Goal: Transaction & Acquisition: Purchase product/service

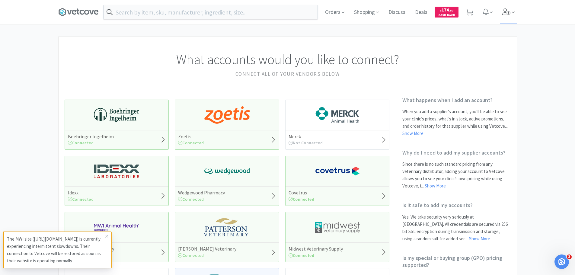
click at [506, 10] on icon at bounding box center [506, 11] width 8 height 7
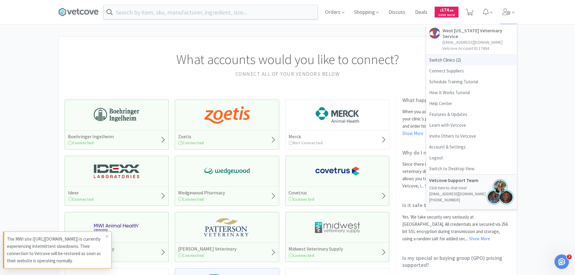
click at [458, 55] on span "Switch Clinics ( 2 )" at bounding box center [471, 60] width 90 height 11
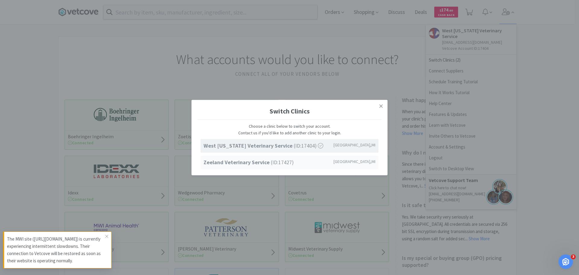
click at [279, 159] on span "Zeeland Veterinary Service (ID: 17427 )" at bounding box center [249, 162] width 90 height 9
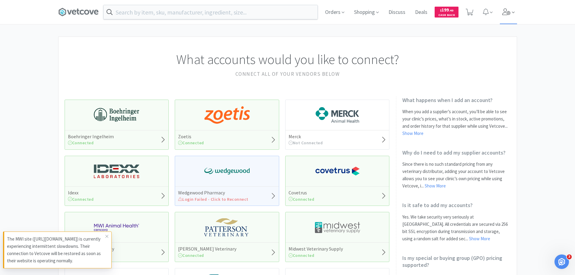
click at [507, 11] on icon at bounding box center [506, 11] width 8 height 7
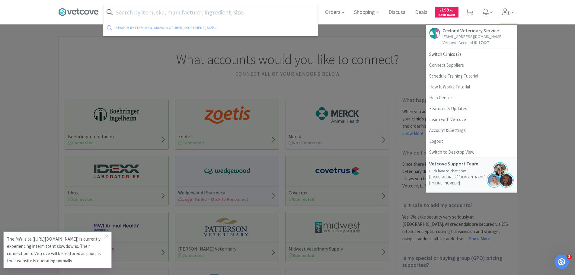
click at [175, 18] on input "text" at bounding box center [210, 12] width 214 height 14
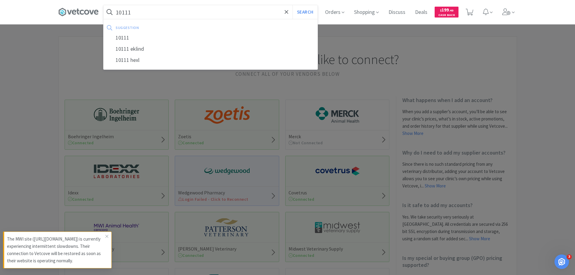
type input "10111"
click at [292, 5] on button "Search" at bounding box center [304, 12] width 25 height 14
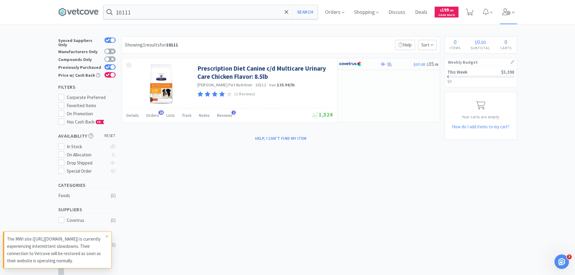
click at [510, 11] on icon at bounding box center [506, 11] width 8 height 7
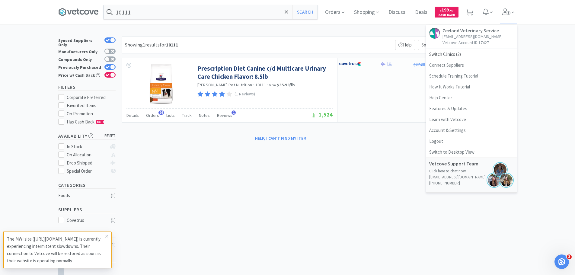
click at [571, 71] on div "× Filter Results Synced Suppliers Only Manufacturers Only Compounds Only Previo…" at bounding box center [287, 182] width 575 height 291
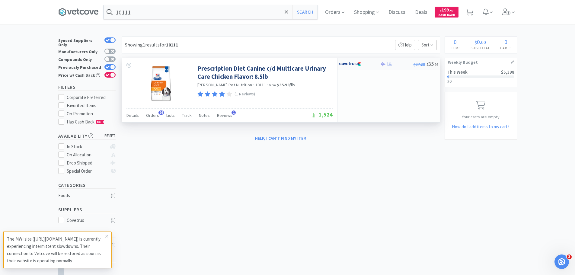
click at [376, 65] on div at bounding box center [359, 64] width 41 height 10
select select "1"
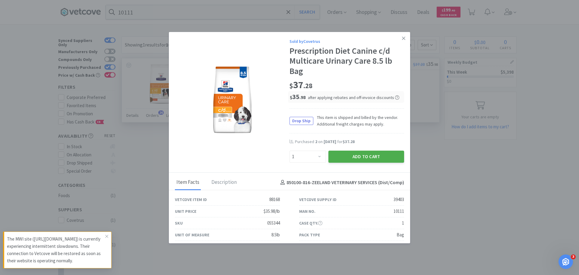
click at [361, 156] on button "Add to Cart" at bounding box center [367, 157] width 76 height 12
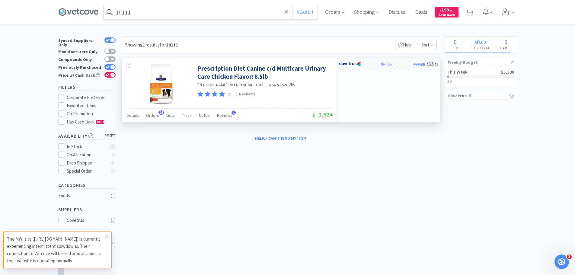
click at [195, 15] on input "10111" at bounding box center [210, 12] width 214 height 14
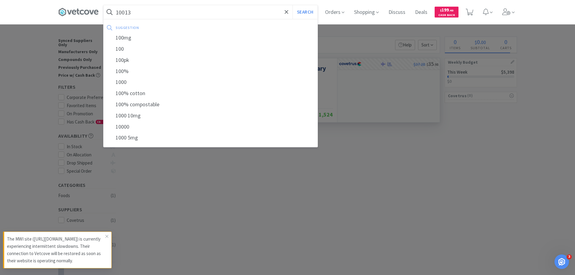
type input "10013"
click at [292, 5] on button "Search" at bounding box center [304, 12] width 25 height 14
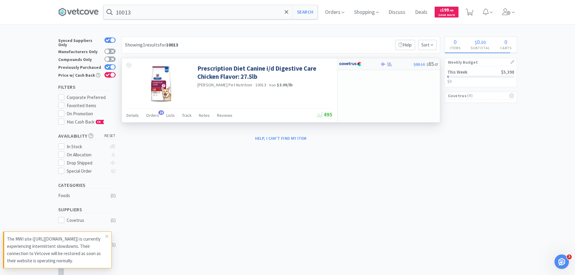
click at [342, 63] on img at bounding box center [350, 63] width 23 height 9
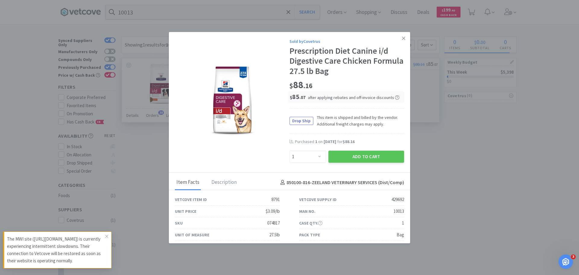
click at [303, 150] on div "Enter Quantity 1 2 3 4 5 6 7 8 9 10 11 12 13 14 15 16 17 18 19 20 Enter Quantity" at bounding box center [307, 156] width 39 height 14
click at [312, 149] on div "Sold by Covetrus Prescription Diet Canine i/d Digestive Care Chicken Formula 27…" at bounding box center [347, 100] width 115 height 125
click at [312, 152] on select "Enter Quantity 1 2 3 4 5 6 7 8 9 10 11 12 13 14 15 16 17 18 19 20 Enter Quantity" at bounding box center [308, 157] width 37 height 12
select select "2"
click at [290, 151] on select "Enter Quantity 1 2 3 4 5 6 7 8 9 10 11 12 13 14 15 16 17 18 19 20 Enter Quantity" at bounding box center [308, 157] width 37 height 12
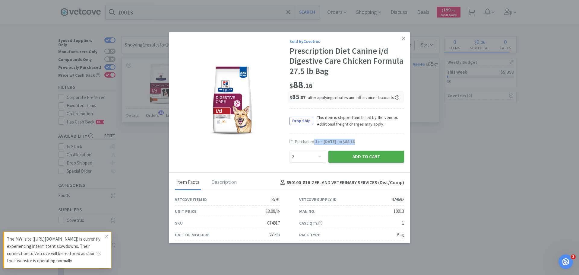
click at [353, 161] on button "Add to Cart" at bounding box center [367, 157] width 76 height 12
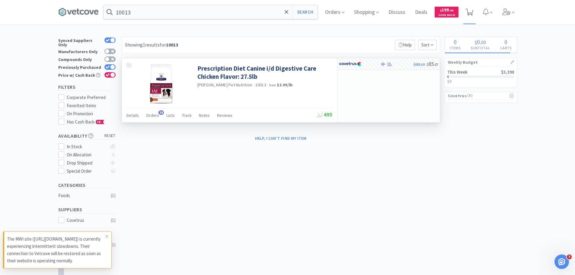
click at [469, 8] on span at bounding box center [469, 12] width 8 height 8
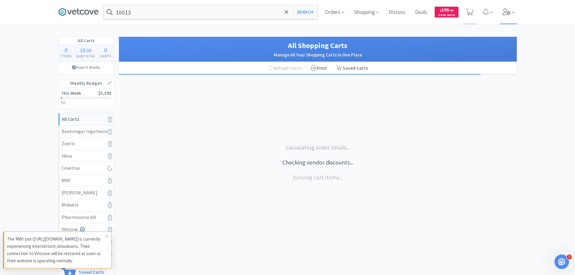
click at [502, 12] on icon at bounding box center [506, 11] width 8 height 7
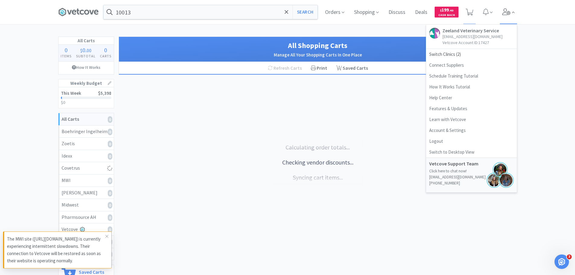
click at [502, 12] on icon at bounding box center [506, 11] width 8 height 7
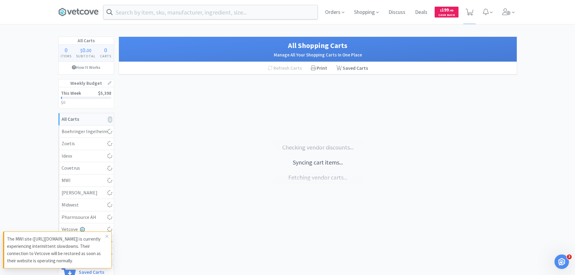
select select "1"
select select "2"
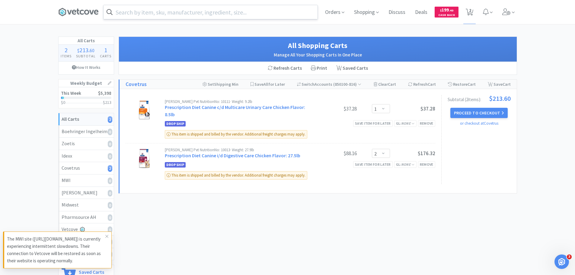
click at [285, 9] on input "text" at bounding box center [210, 12] width 214 height 14
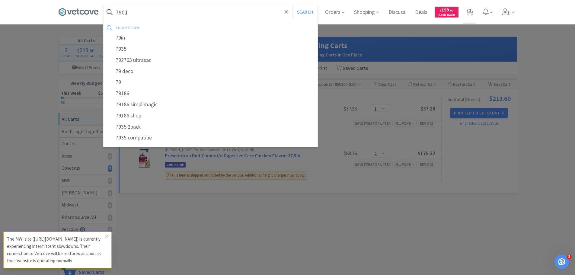
type input "7901"
click at [292, 5] on button "Search" at bounding box center [304, 12] width 25 height 14
select select "1"
select select "2"
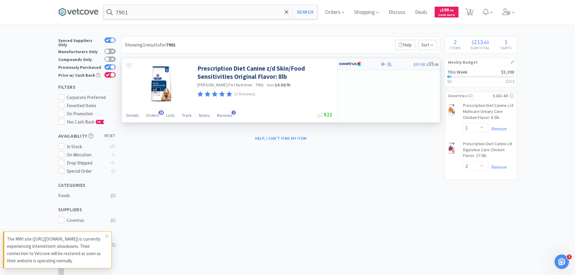
click at [348, 64] on img at bounding box center [350, 63] width 23 height 9
select select "1"
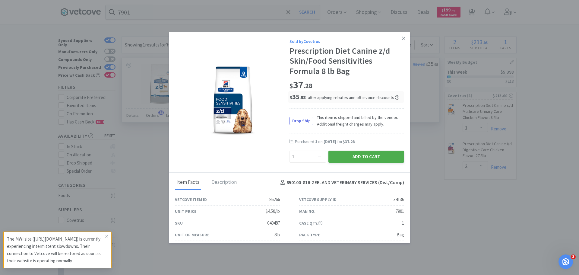
click at [367, 161] on button "Add to Cart" at bounding box center [367, 157] width 76 height 12
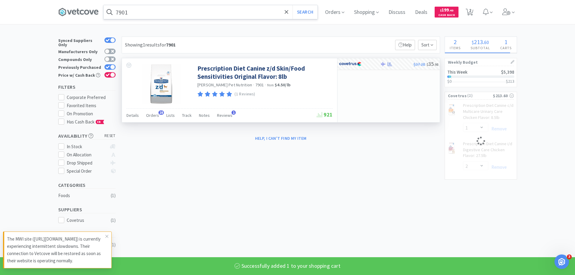
click at [193, 14] on input "7901" at bounding box center [210, 12] width 214 height 14
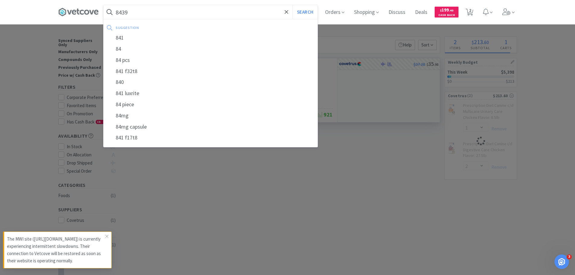
type input "8439"
click at [292, 5] on button "Search" at bounding box center [304, 12] width 25 height 14
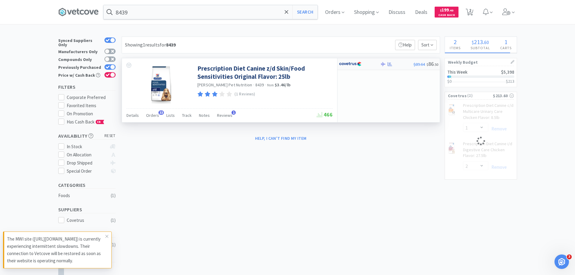
click at [364, 65] on div at bounding box center [355, 64] width 33 height 10
select select "1"
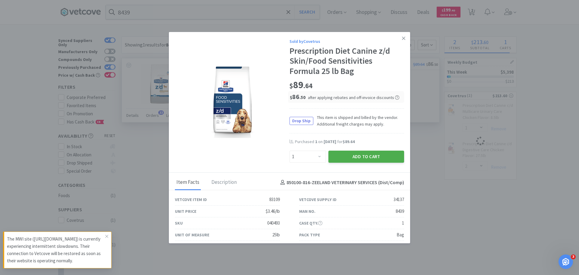
click at [373, 158] on button "Add to Cart" at bounding box center [367, 157] width 76 height 12
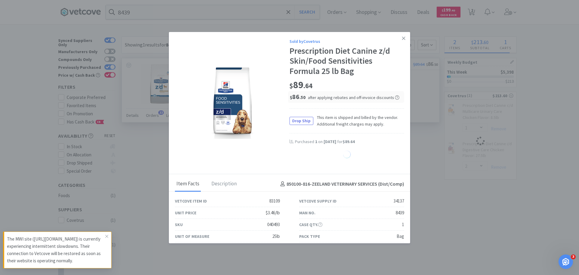
select select "1"
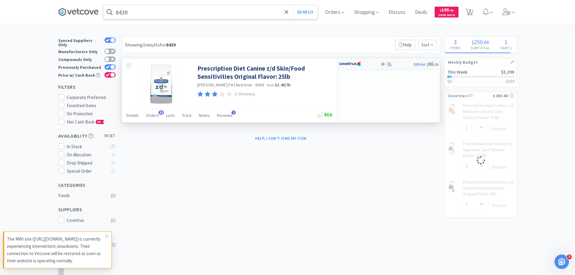
click at [202, 9] on input "8439" at bounding box center [210, 12] width 214 height 14
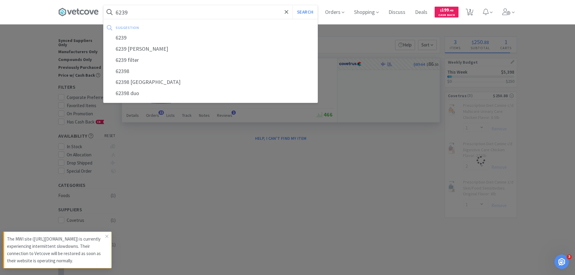
type input "6239"
click at [292, 5] on button "Search" at bounding box center [304, 12] width 25 height 14
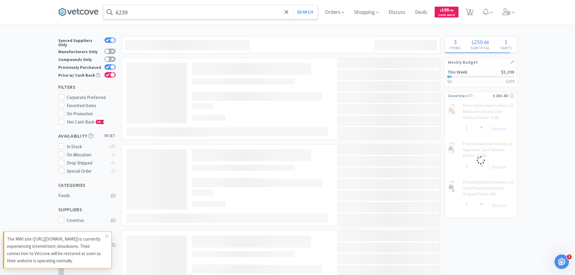
select select "1"
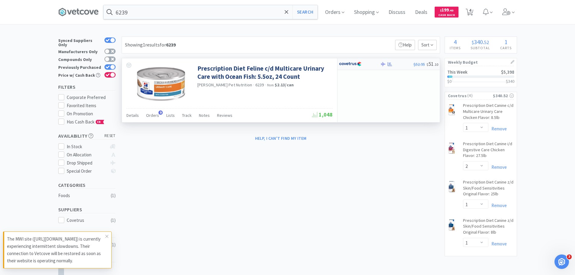
click at [358, 64] on img at bounding box center [350, 63] width 23 height 9
select select "1"
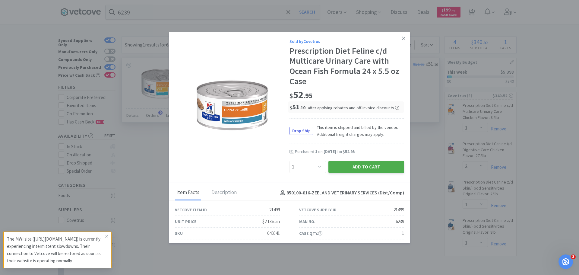
click at [382, 166] on button "Add to Cart" at bounding box center [367, 167] width 76 height 12
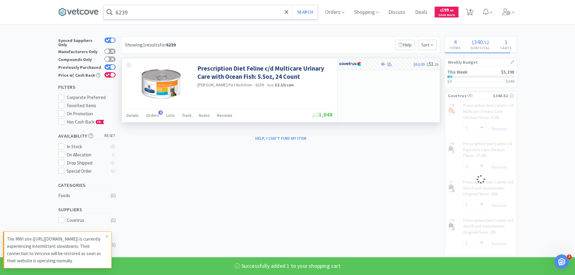
click at [218, 13] on input "6239" at bounding box center [210, 12] width 214 height 14
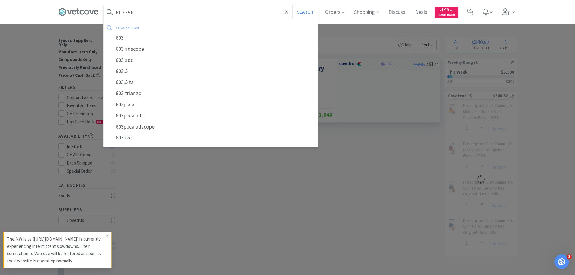
click at [292, 5] on button "Search" at bounding box center [304, 12] width 25 height 14
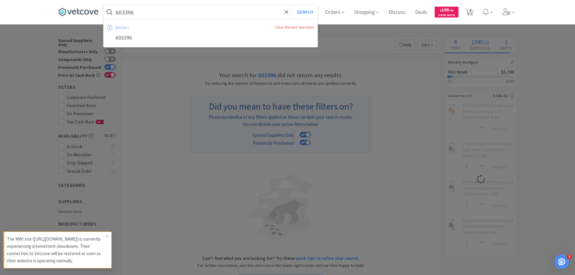
click at [218, 13] on input "603396" at bounding box center [210, 12] width 214 height 14
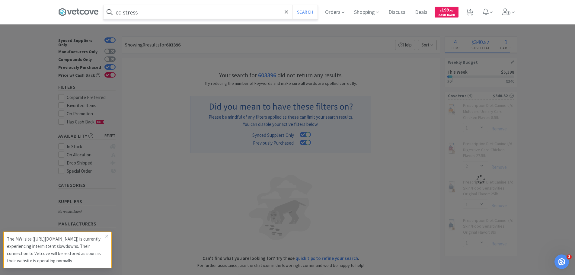
type input "cd stress"
click at [292, 5] on button "Search" at bounding box center [304, 12] width 25 height 14
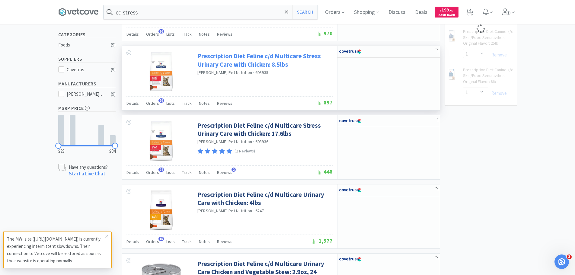
scroll to position [151, 0]
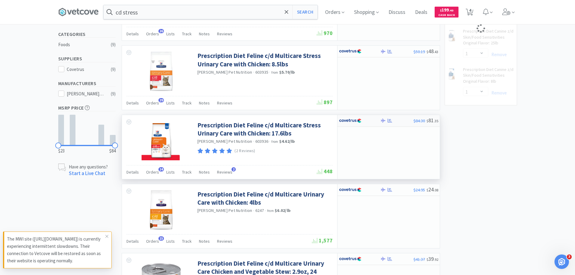
click at [399, 122] on div at bounding box center [396, 120] width 33 height 5
select select "1"
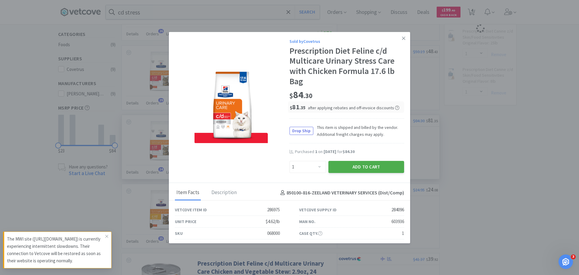
click at [371, 167] on button "Add to Cart" at bounding box center [367, 167] width 76 height 12
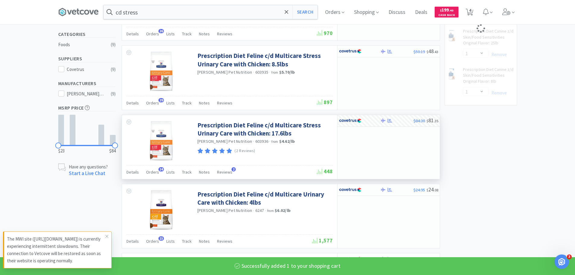
select select "1"
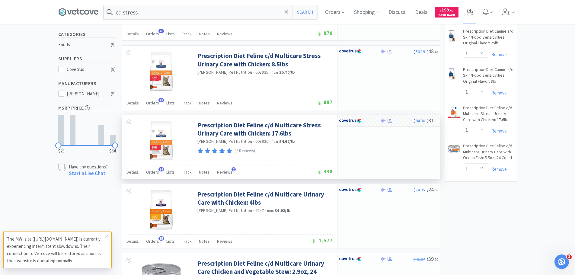
click at [475, 13] on span "6" at bounding box center [469, 12] width 12 height 24
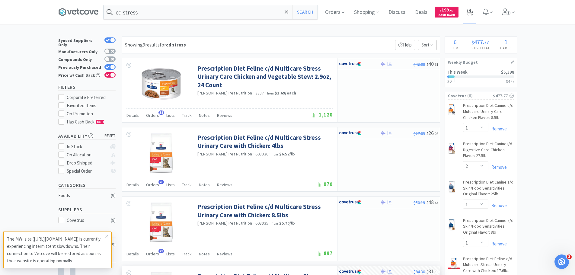
select select "1"
select select "2"
select select "1"
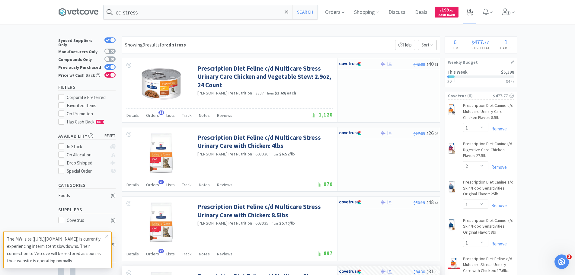
select select "1"
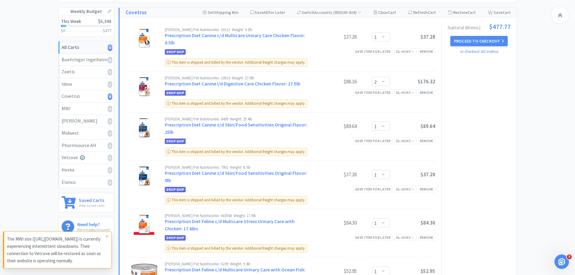
scroll to position [46, 0]
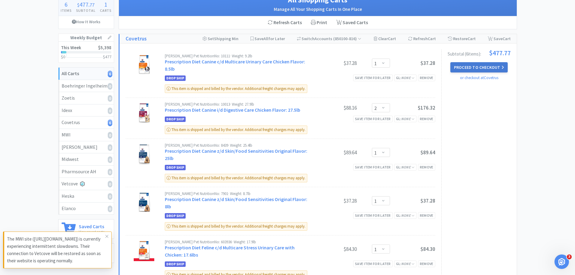
click at [460, 67] on button "Proceed to Checkout" at bounding box center [478, 67] width 57 height 10
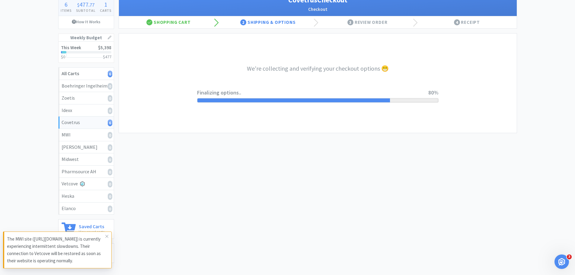
select select "ACCOUNT"
select select "cvt-standard-net"
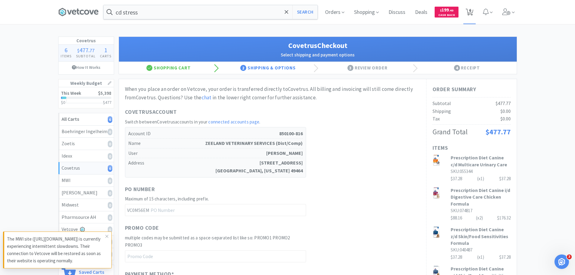
click at [471, 12] on icon at bounding box center [469, 12] width 8 height 7
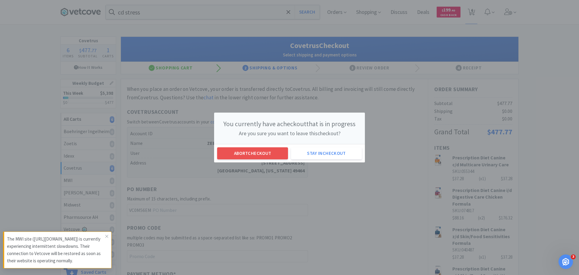
click at [403, 217] on div "You currently have a checkout that is in progress Are you sure you want to leav…" at bounding box center [289, 137] width 579 height 275
click at [329, 154] on button "Stay in checkout" at bounding box center [326, 153] width 71 height 12
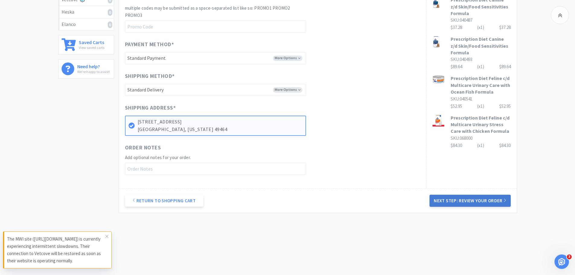
click at [445, 203] on button "Next Step: Review Your Order" at bounding box center [469, 201] width 81 height 12
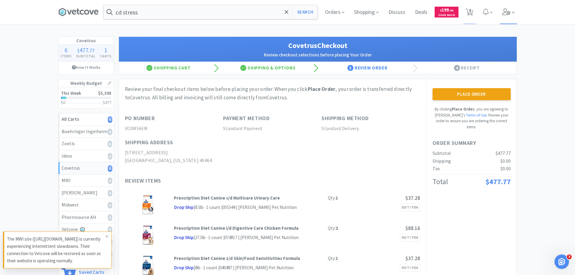
click at [507, 13] on icon at bounding box center [506, 11] width 8 height 7
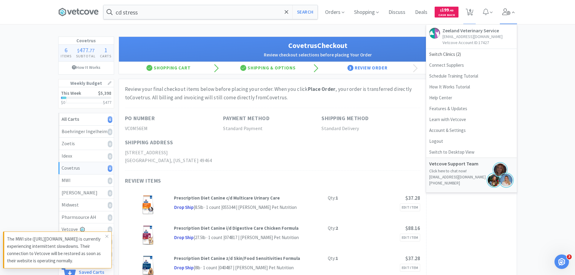
click at [507, 13] on icon at bounding box center [506, 11] width 8 height 7
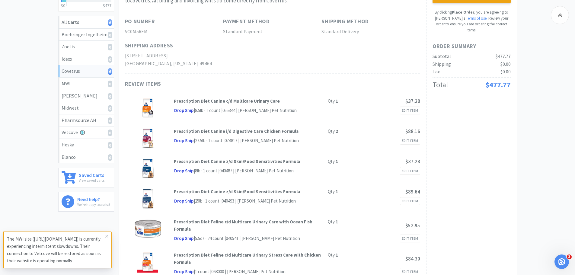
scroll to position [60, 0]
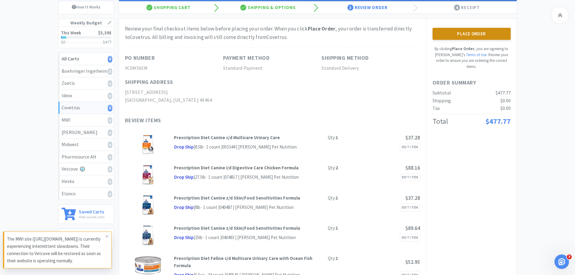
click at [497, 34] on button "Place Order" at bounding box center [471, 34] width 78 height 12
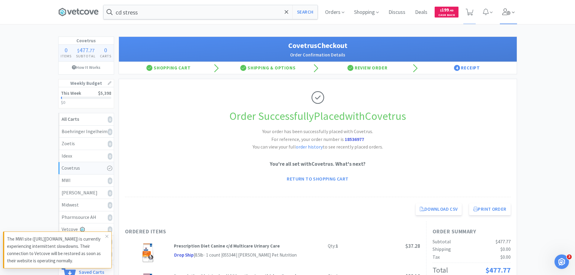
click at [506, 10] on icon at bounding box center [506, 11] width 8 height 7
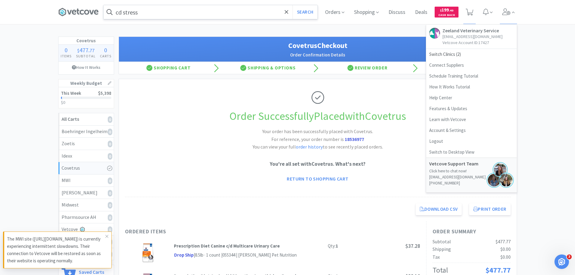
click at [195, 14] on input "cd stress" at bounding box center [210, 12] width 214 height 14
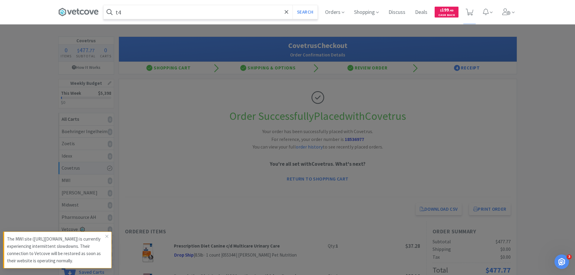
type input "t4"
click at [292, 5] on button "Search" at bounding box center [304, 12] width 25 height 14
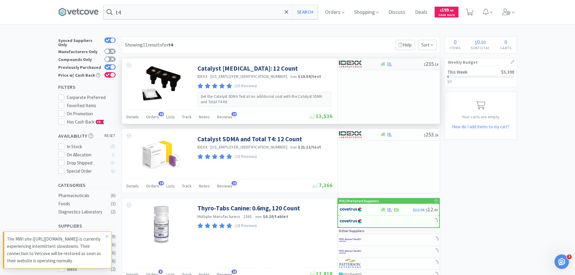
click at [362, 65] on div at bounding box center [355, 64] width 33 height 10
select select "1"
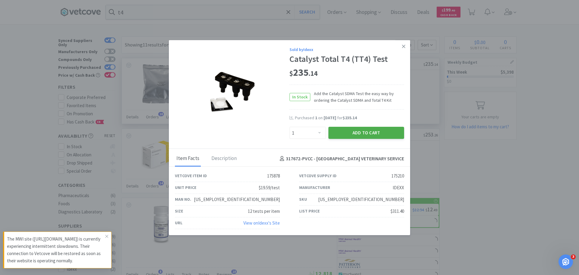
click at [359, 133] on button "Add to Cart" at bounding box center [367, 133] width 76 height 12
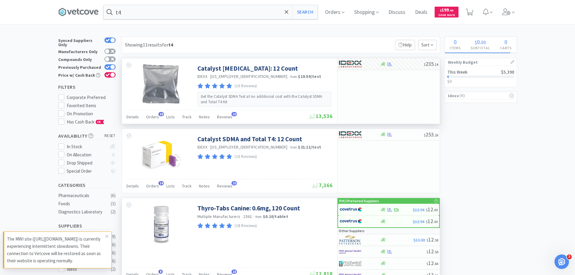
select select "1"
click at [141, 14] on input "t4" at bounding box center [210, 12] width 214 height 14
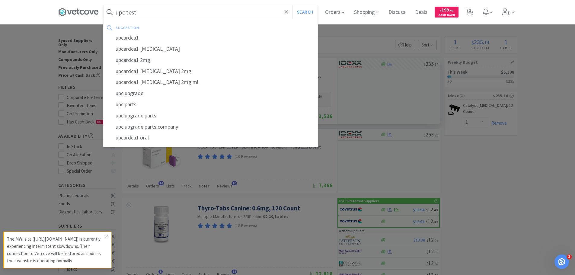
type input "upc test"
click at [292, 5] on button "Search" at bounding box center [304, 12] width 25 height 14
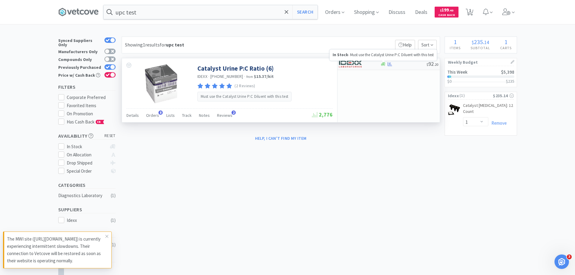
click at [382, 64] on icon at bounding box center [383, 64] width 5 height 4
select select "1"
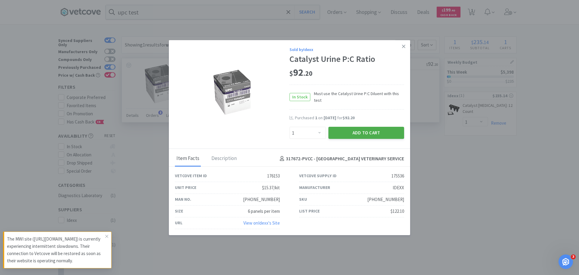
click at [374, 129] on button "Add to Cart" at bounding box center [367, 133] width 76 height 12
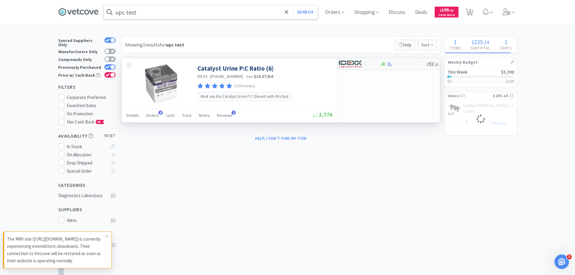
click at [243, 13] on input "upc test" at bounding box center [210, 12] width 214 height 14
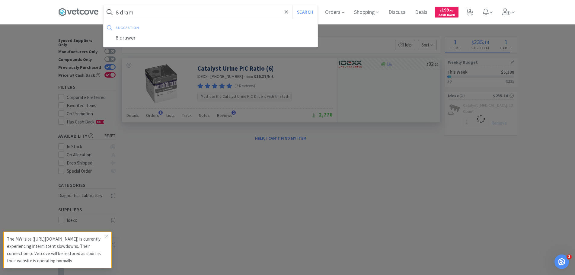
type input "8 dram"
click at [292, 5] on button "Search" at bounding box center [304, 12] width 25 height 14
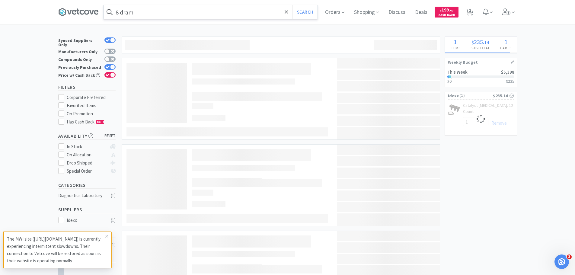
select select "1"
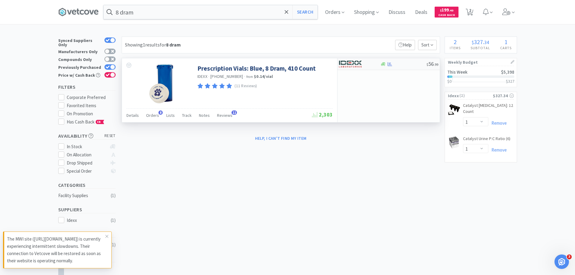
click at [398, 68] on div "$ 56 . 99" at bounding box center [388, 64] width 102 height 12
select select "1"
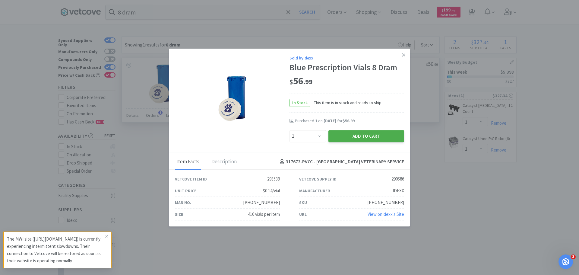
click at [379, 137] on button "Add to Cart" at bounding box center [367, 136] width 76 height 12
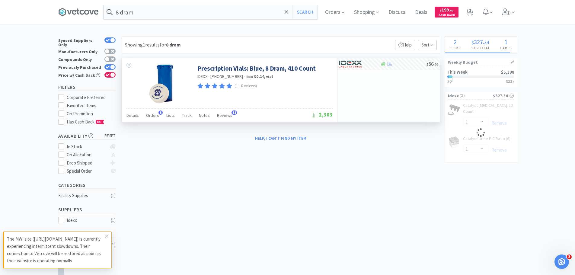
select select "1"
click at [179, 16] on input "8 dram" at bounding box center [210, 12] width 214 height 14
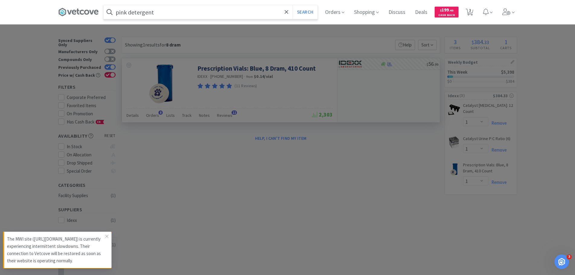
type input "pink detergent"
click at [292, 5] on button "Search" at bounding box center [304, 12] width 25 height 14
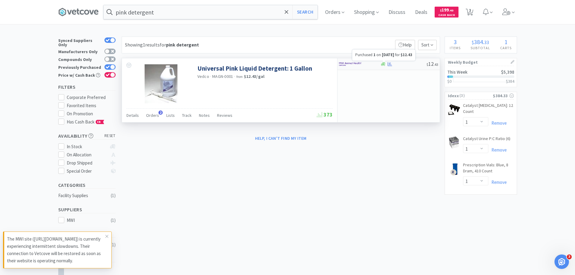
click at [390, 65] on icon at bounding box center [389, 64] width 5 height 4
select select "1"
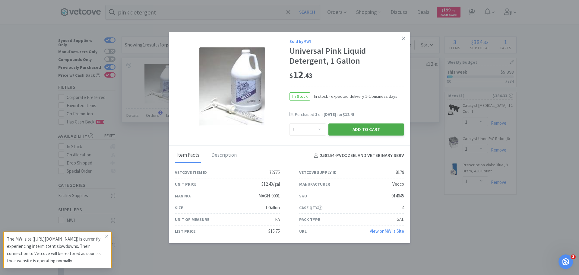
click at [367, 127] on button "Add to Cart" at bounding box center [367, 129] width 76 height 12
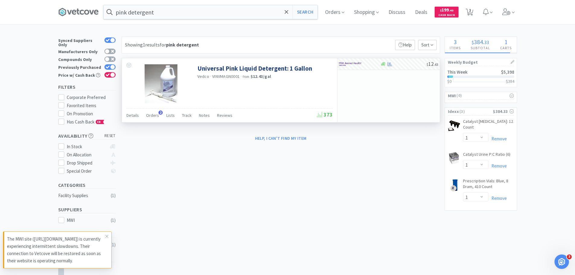
select select "1"
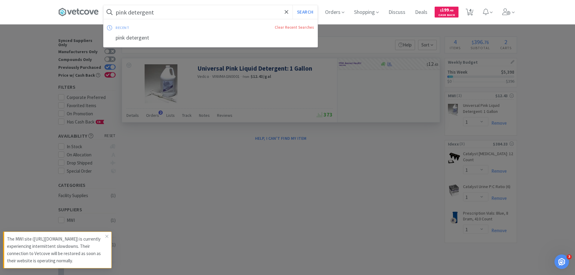
click at [158, 14] on input "pink detergent" at bounding box center [210, 12] width 214 height 14
type input "cpl snap"
click at [292, 5] on button "Search" at bounding box center [304, 12] width 25 height 14
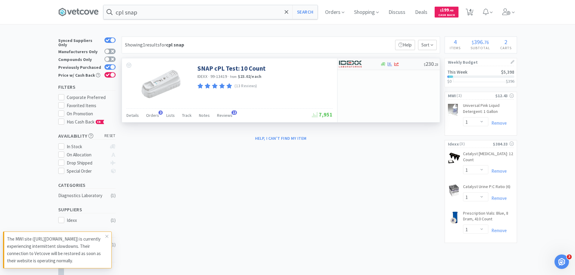
click at [357, 65] on img at bounding box center [350, 63] width 23 height 9
select select "1"
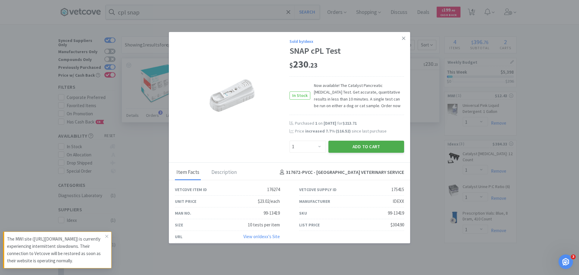
click at [348, 148] on button "Add to Cart" at bounding box center [367, 147] width 76 height 12
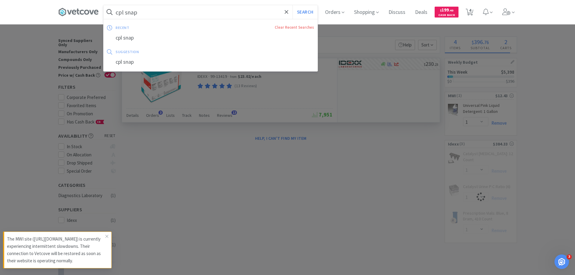
click at [191, 15] on input "cpl snap" at bounding box center [210, 12] width 214 height 14
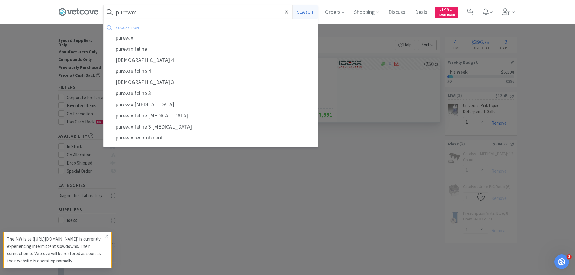
type input "purevax"
click at [303, 10] on button "Search" at bounding box center [304, 12] width 25 height 14
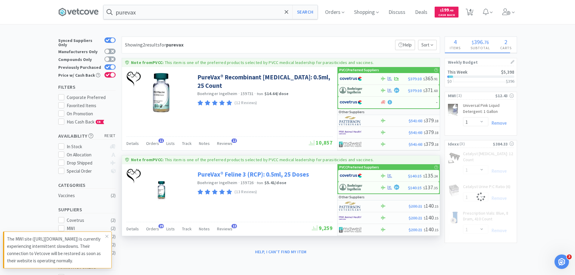
select select "1"
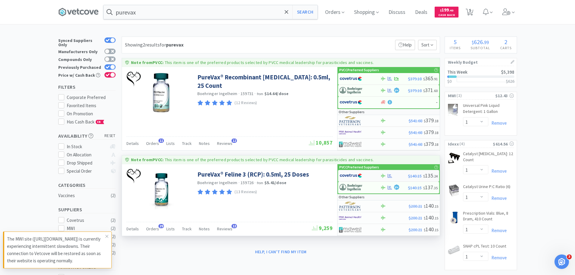
click at [361, 177] on img at bounding box center [350, 175] width 23 height 9
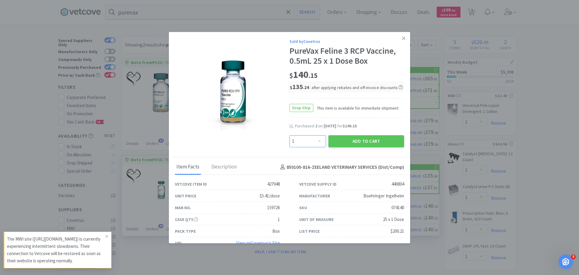
click at [311, 140] on select "Enter Quantity 1 2 3 4 5 6 7 8 9 10 11 12 13 14 15 16 17 18 19 20 Enter Quantity" at bounding box center [308, 141] width 37 height 12
select select "2"
click at [290, 135] on select "Enter Quantity 1 2 3 4 5 6 7 8 9 10 11 12 13 14 15 16 17 18 19 20 Enter Quantity" at bounding box center [308, 141] width 37 height 12
click at [362, 141] on button "Add to Cart" at bounding box center [367, 141] width 76 height 12
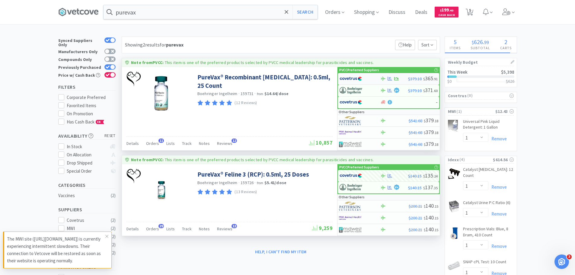
click at [344, 76] on img at bounding box center [350, 78] width 23 height 9
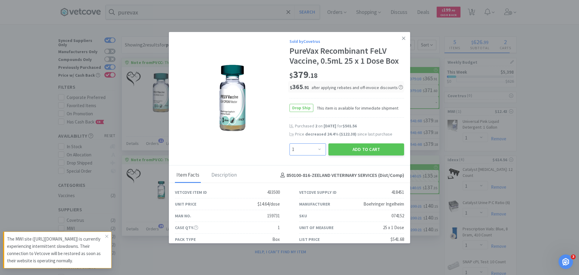
click at [306, 149] on select "Enter Quantity 1 2 3 4 5 6 7 8 9 10 11 12 13 14 15 16 17 18 19 20 Enter Quantity" at bounding box center [308, 149] width 37 height 12
select select "2"
click at [290, 143] on select "Enter Quantity 1 2 3 4 5 6 7 8 9 10 11 12 13 14 15 16 17 18 19 20 Enter Quantity" at bounding box center [308, 149] width 37 height 12
click at [365, 150] on button "Add to Cart" at bounding box center [367, 149] width 76 height 12
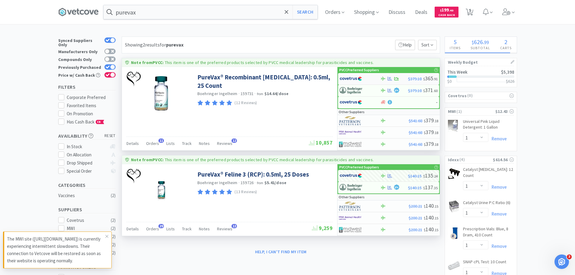
click at [348, 77] on img at bounding box center [350, 78] width 23 height 9
select select "1"
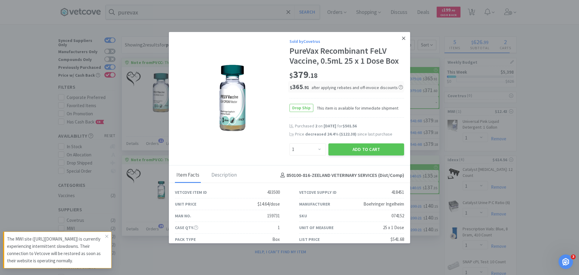
click at [398, 38] on link at bounding box center [403, 38] width 11 height 13
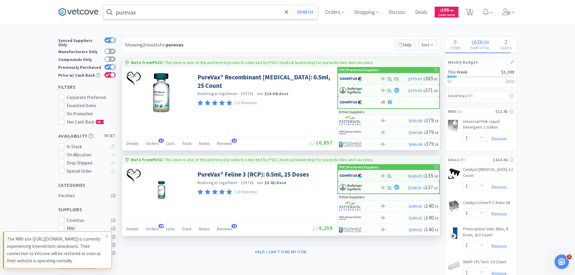
click at [186, 14] on input "purevax" at bounding box center [210, 12] width 214 height 14
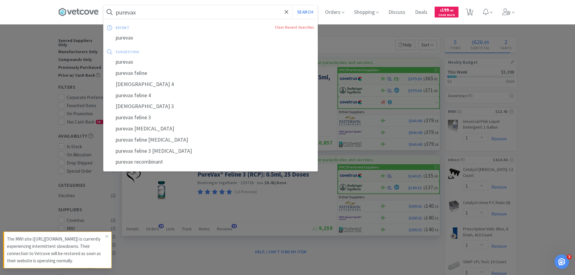
select select "2"
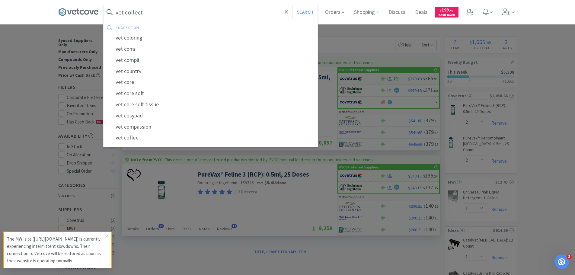
type input "vet collect"
click at [292, 5] on button "Search" at bounding box center [304, 12] width 25 height 14
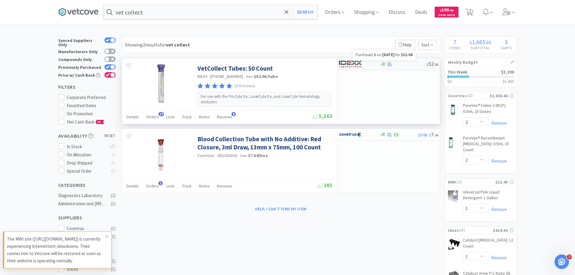
click at [391, 66] on icon at bounding box center [389, 64] width 5 height 5
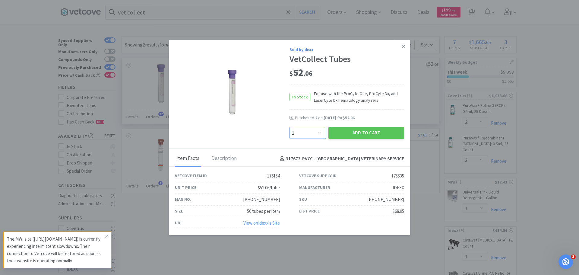
click at [324, 129] on select "Enter Quantity 1 2 3 4 5 6 7 8 9 10 11 12 13 14 15 16 17 18 19 20 Enter Quantity" at bounding box center [308, 133] width 37 height 12
select select "2"
click at [290, 127] on select "Enter Quantity 1 2 3 4 5 6 7 8 9 10 11 12 13 14 15 16 17 18 19 20 Enter Quantity" at bounding box center [308, 133] width 37 height 12
click at [362, 132] on button "Add to Cart" at bounding box center [367, 133] width 76 height 12
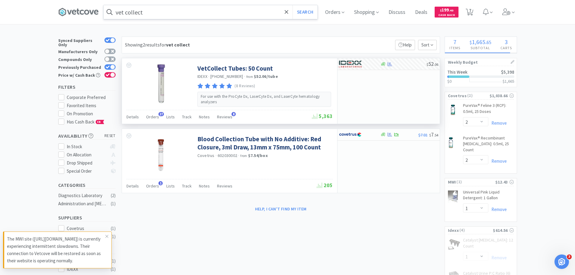
click at [182, 12] on input "vet collect" at bounding box center [210, 12] width 214 height 14
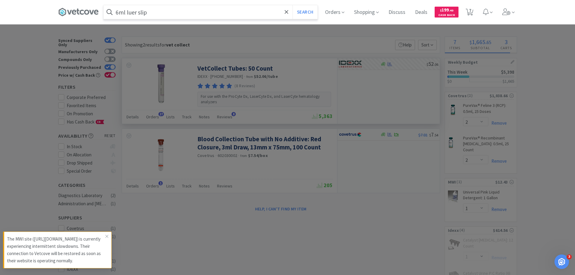
type input "6ml luer slip"
click at [292, 5] on button "Search" at bounding box center [304, 12] width 25 height 14
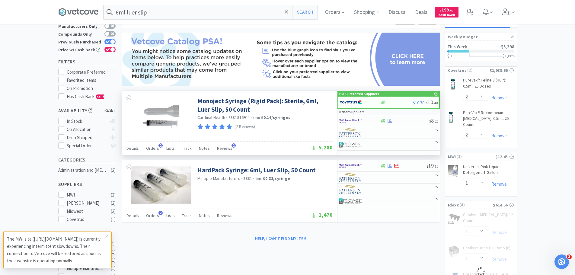
scroll to position [60, 0]
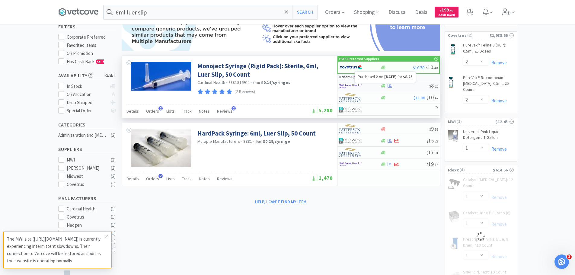
click at [389, 84] on icon at bounding box center [389, 86] width 5 height 5
select select "1"
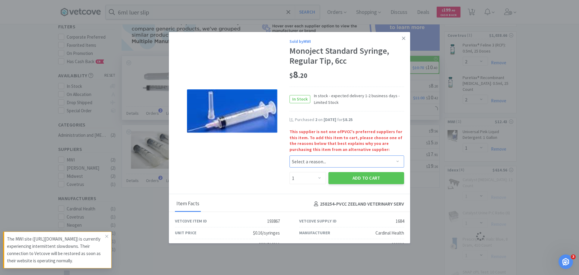
click at [332, 163] on select "Select a reason... Availability - This item is out of stock at the preferred su…" at bounding box center [347, 161] width 115 height 12
select select "pricing"
click at [290, 155] on select "Select a reason... Availability - This item is out of stock at the preferred su…" at bounding box center [347, 161] width 115 height 12
click at [341, 176] on button "Add to Cart" at bounding box center [367, 178] width 76 height 12
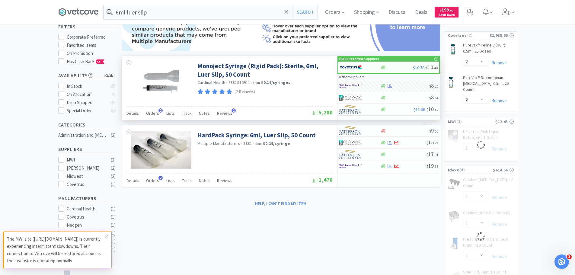
select select "1"
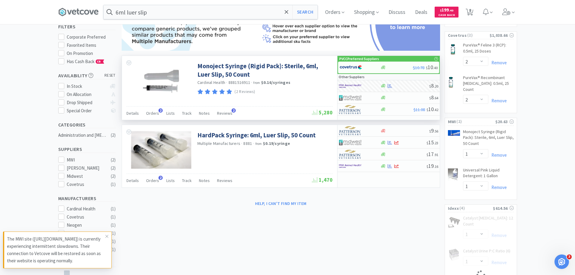
select select "2"
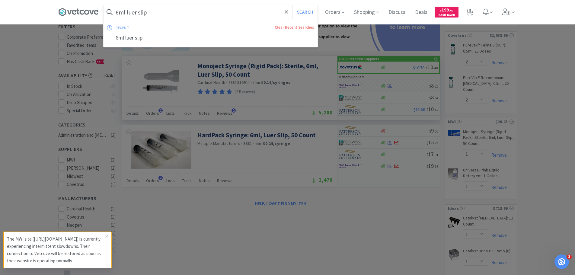
click at [185, 12] on input "6ml luer slip" at bounding box center [210, 12] width 214 height 14
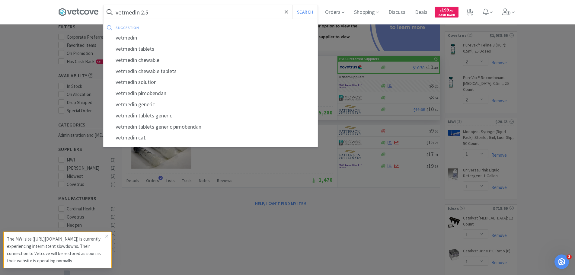
type input "vetmedin 2.5"
click at [292, 5] on button "Search" at bounding box center [304, 12] width 25 height 14
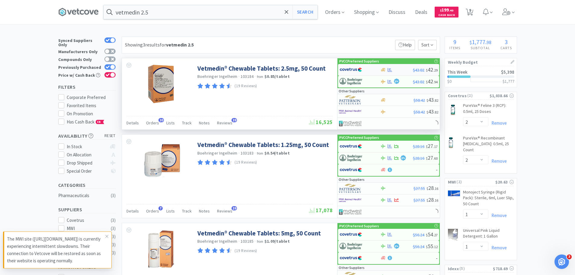
click at [377, 70] on div at bounding box center [359, 70] width 41 height 10
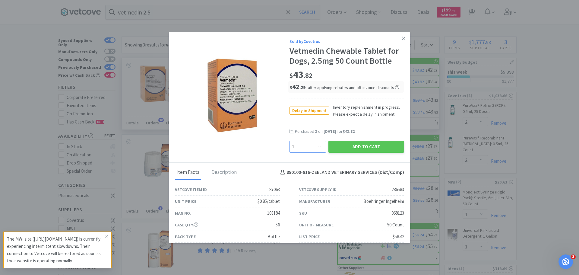
click at [301, 150] on select "Enter Quantity 1 2 3 4 5 6 7 8 9 10 11 12 13 14 15 16 17 18 19 20 Enter Quantity" at bounding box center [308, 147] width 37 height 12
select select "2"
click at [290, 141] on select "Enter Quantity 1 2 3 4 5 6 7 8 9 10 11 12 13 14 15 16 17 18 19 20 Enter Quantity" at bounding box center [308, 147] width 37 height 12
click at [363, 146] on button "Add to Cart" at bounding box center [367, 147] width 76 height 12
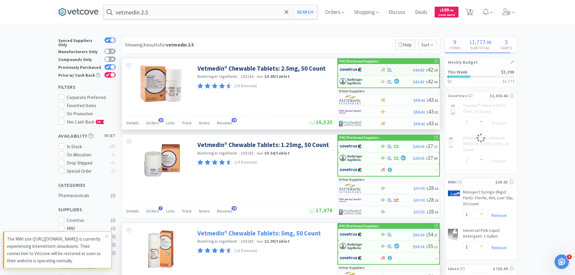
select select "2"
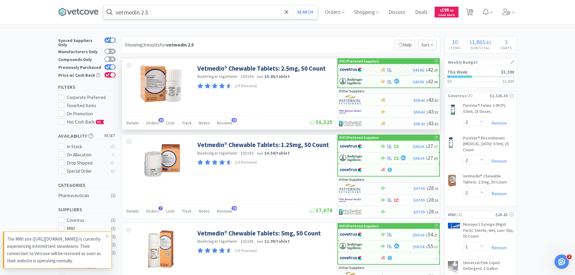
click at [160, 11] on input "vetmedin 2.5" at bounding box center [210, 12] width 214 height 14
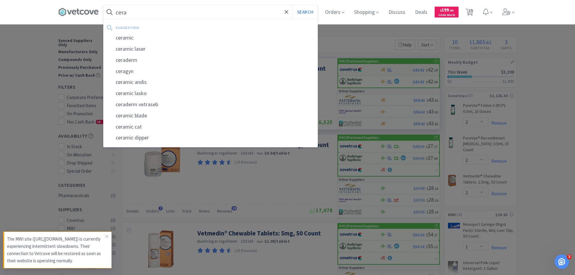
click at [292, 5] on button "Search" at bounding box center [304, 12] width 25 height 14
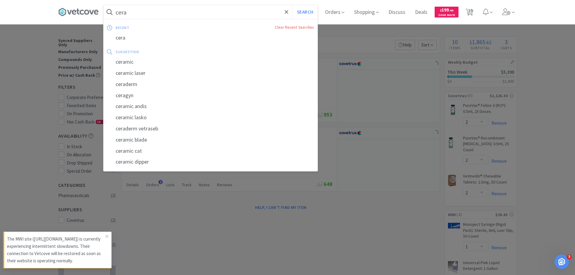
click at [160, 11] on input "cera" at bounding box center [210, 12] width 214 height 14
click at [14, 71] on div at bounding box center [287, 137] width 575 height 275
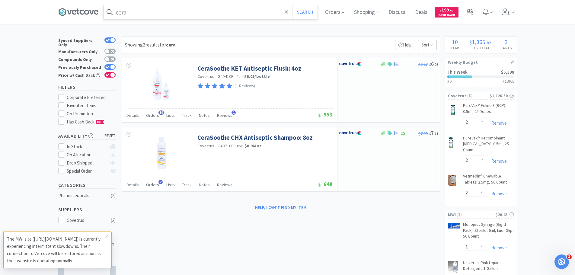
click at [135, 11] on input "cera" at bounding box center [210, 12] width 214 height 14
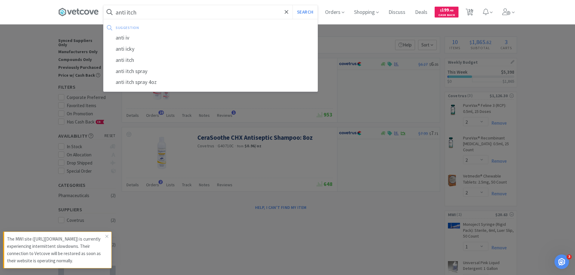
type input "anti itch"
click at [292, 5] on button "Search" at bounding box center [304, 12] width 25 height 14
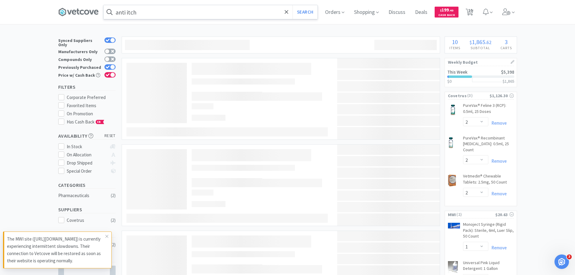
click at [173, 11] on input "anti itch" at bounding box center [210, 12] width 214 height 14
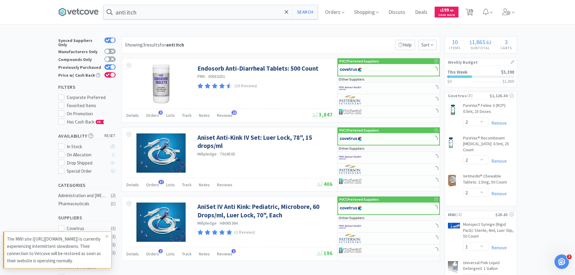
click at [257, 173] on div at bounding box center [287, 137] width 575 height 275
click at [112, 65] on div at bounding box center [112, 67] width 5 height 5
checkbox input "false"
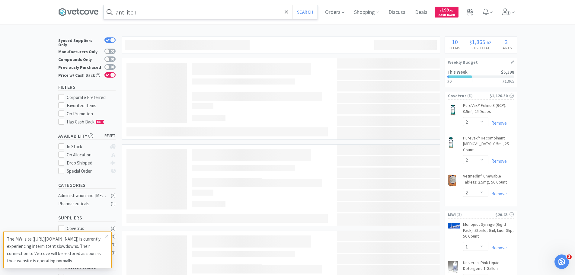
click at [141, 14] on input "anti itch" at bounding box center [210, 12] width 214 height 14
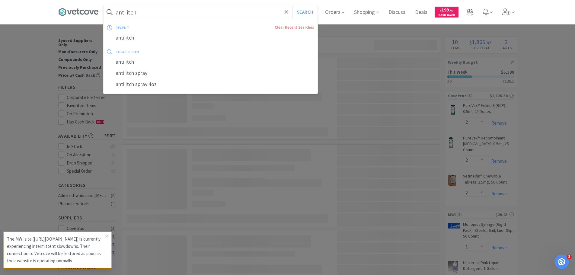
click at [154, 13] on input "anti itch" at bounding box center [210, 12] width 214 height 14
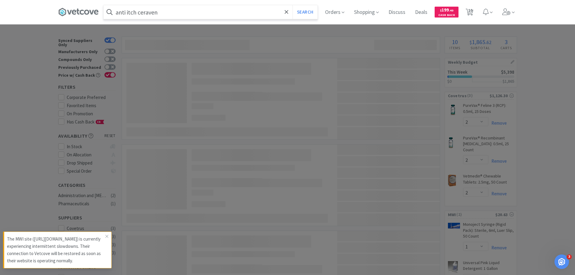
click at [292, 5] on button "Search" at bounding box center [304, 12] width 25 height 14
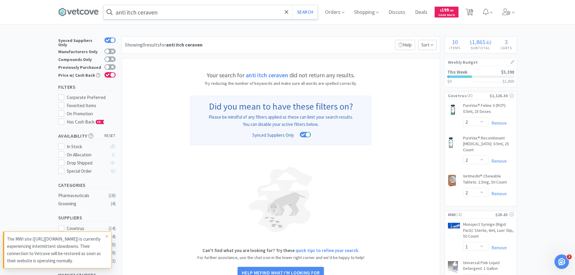
click at [140, 14] on input "anti itch ceraven" at bounding box center [210, 12] width 214 height 14
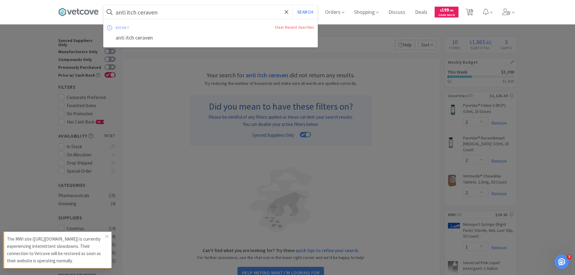
click at [140, 14] on input "anti itch ceraven" at bounding box center [210, 12] width 214 height 14
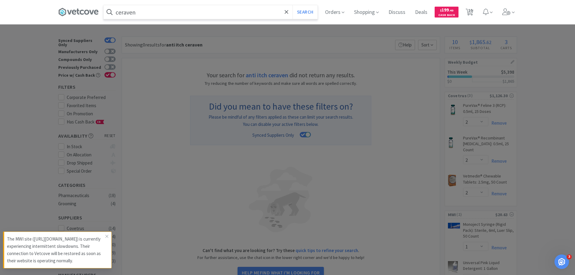
click at [141, 12] on input "ceraven" at bounding box center [210, 12] width 214 height 14
click at [292, 5] on button "Search" at bounding box center [304, 12] width 25 height 14
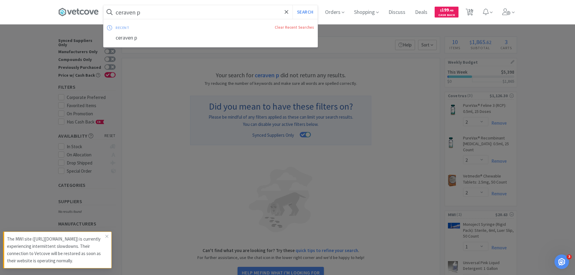
click at [155, 15] on input "ceraven p" at bounding box center [210, 12] width 214 height 14
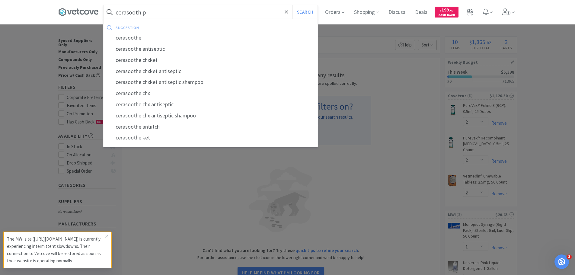
type input "cerasooth p"
click at [292, 5] on button "Search" at bounding box center [304, 12] width 25 height 14
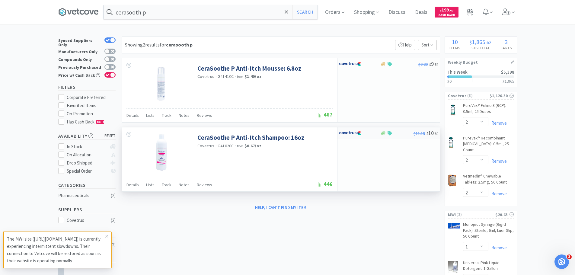
click at [344, 133] on img at bounding box center [350, 133] width 23 height 9
select select "1"
click at [362, 135] on div at bounding box center [355, 133] width 33 height 10
select select "1"
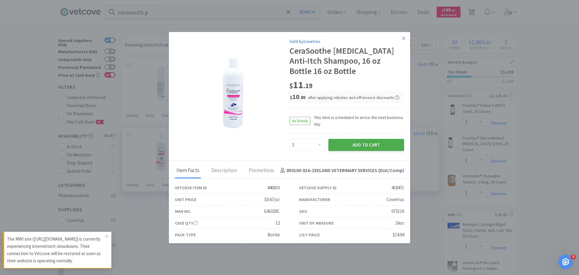
click at [363, 148] on button "Add to Cart" at bounding box center [367, 145] width 76 height 12
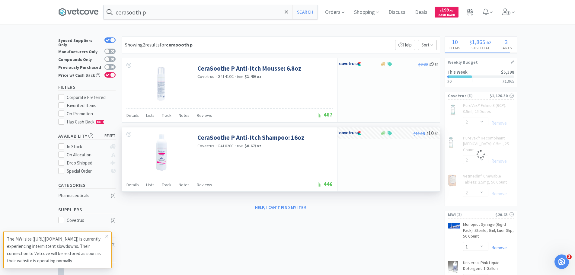
select select "1"
select select "2"
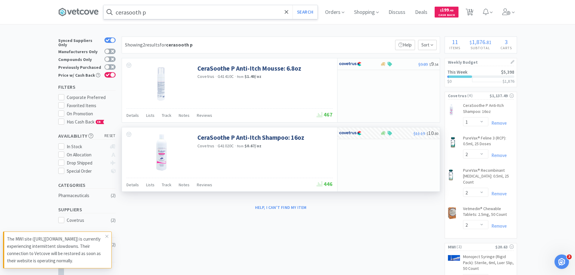
click at [159, 13] on input "cerasooth p" at bounding box center [210, 12] width 214 height 14
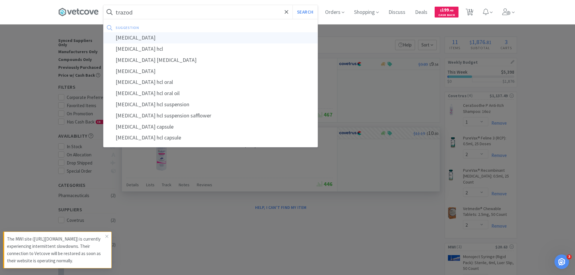
click at [149, 37] on div "trazodone" at bounding box center [210, 37] width 214 height 11
type input "trazodone"
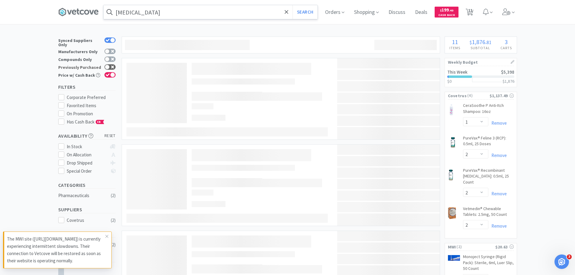
click at [109, 65] on div at bounding box center [107, 67] width 5 height 5
checkbox input "true"
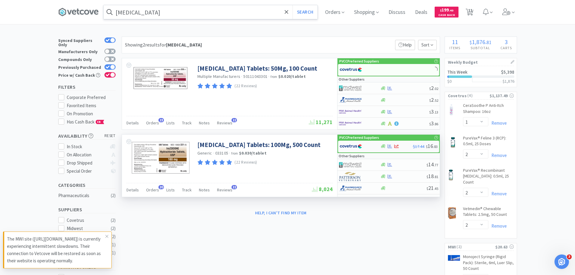
click at [354, 145] on img at bounding box center [350, 146] width 23 height 9
select select "1"
click at [387, 150] on div "$17.44 $ 16 . 83" at bounding box center [388, 147] width 101 height 12
select select "1"
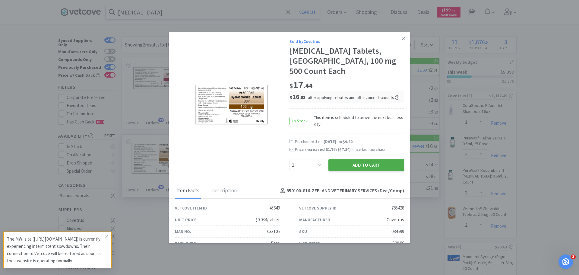
click at [379, 167] on button "Add to Cart" at bounding box center [367, 165] width 76 height 12
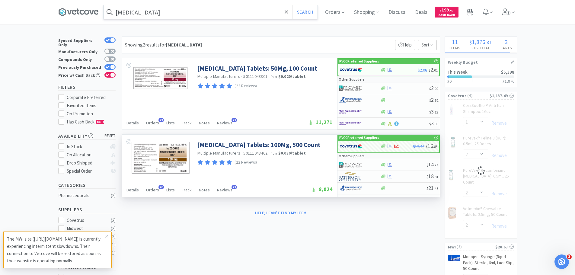
select select "1"
select select "2"
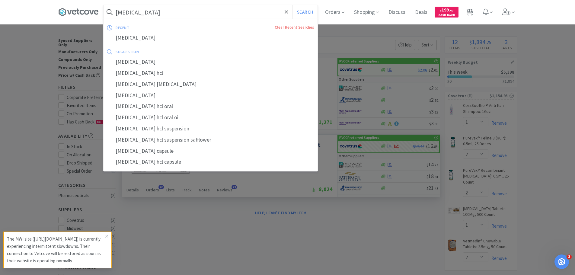
click at [185, 10] on input "trazodone" at bounding box center [210, 12] width 214 height 14
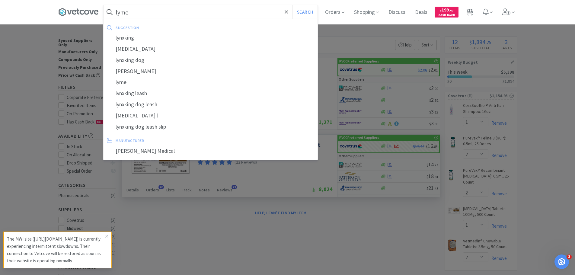
type input "lyme"
click at [292, 5] on button "Search" at bounding box center [304, 12] width 25 height 14
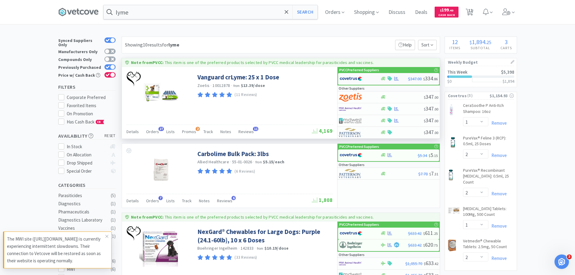
click at [359, 78] on img at bounding box center [350, 78] width 23 height 9
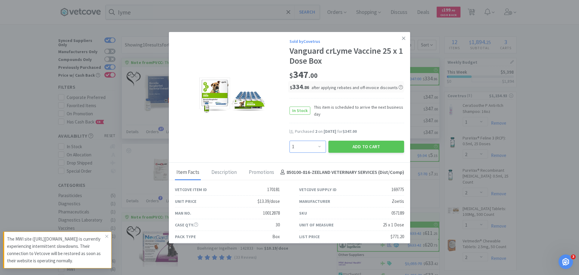
drag, startPoint x: 316, startPoint y: 148, endPoint x: 316, endPoint y: 142, distance: 5.7
click at [316, 148] on select "Enter Quantity 1 2 3 4 5 6 7 8 9 10 11 12 13 14 15 16 17 18 19 20 Enter Quantity" at bounding box center [308, 147] width 37 height 12
select select "2"
click at [290, 141] on select "Enter Quantity 1 2 3 4 5 6 7 8 9 10 11 12 13 14 15 16 17 18 19 20 Enter Quantity" at bounding box center [308, 147] width 37 height 12
click at [356, 149] on button "Add to Cart" at bounding box center [367, 147] width 76 height 12
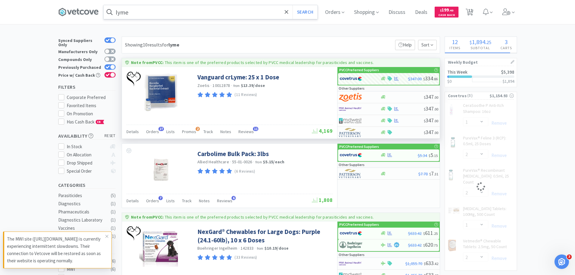
select select "2"
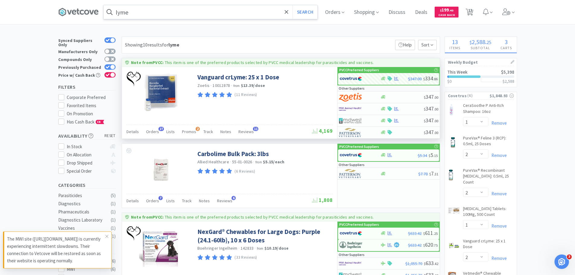
click at [182, 8] on input "lyme" at bounding box center [210, 12] width 214 height 14
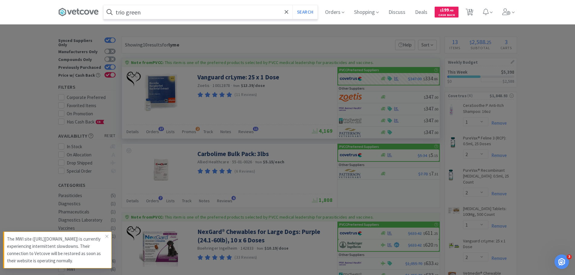
type input "trio green"
click at [292, 5] on button "Search" at bounding box center [304, 12] width 25 height 14
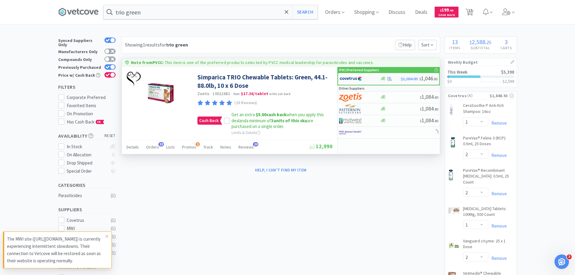
click at [373, 78] on div at bounding box center [359, 79] width 41 height 10
select select "2"
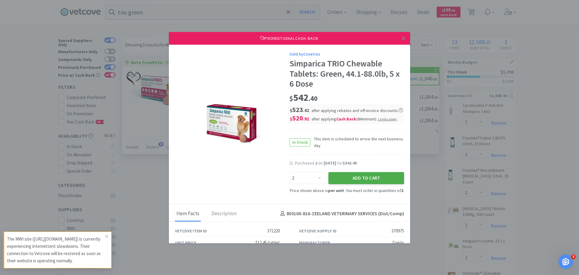
click at [356, 173] on button "Add to Cart" at bounding box center [367, 178] width 76 height 12
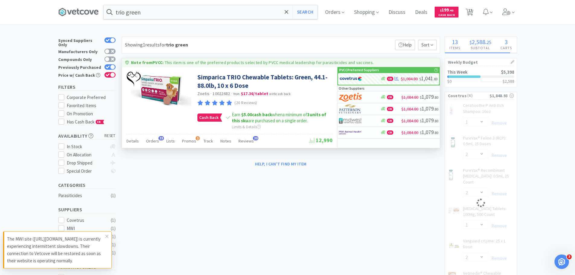
select select "2"
select select "1"
select select "2"
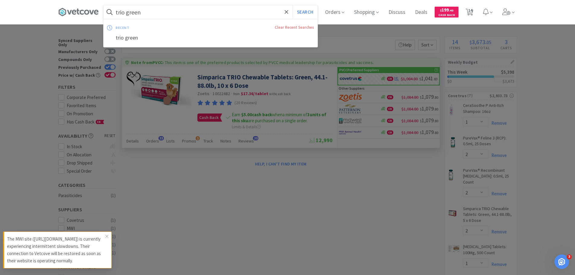
click at [185, 14] on input "trio green" at bounding box center [210, 12] width 214 height 14
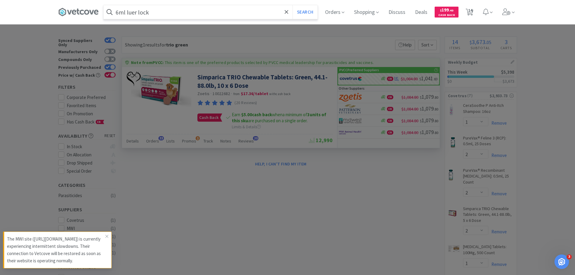
type input "6ml luer lock"
click at [292, 5] on button "Search" at bounding box center [304, 12] width 25 height 14
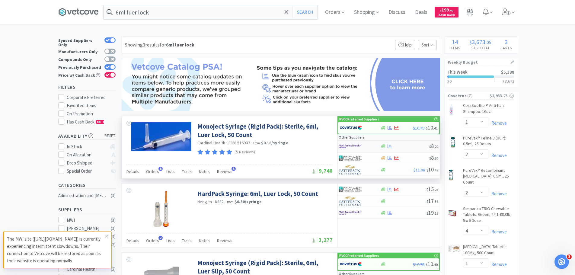
click at [353, 147] on img at bounding box center [350, 146] width 23 height 9
select select "1"
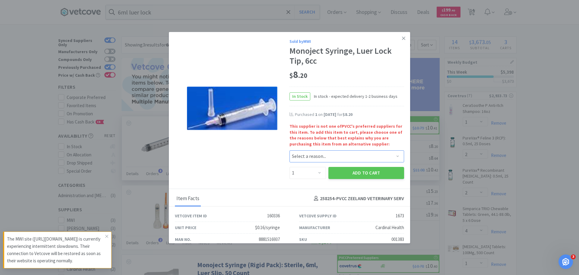
drag, startPoint x: 344, startPoint y: 155, endPoint x: 340, endPoint y: 158, distance: 4.9
click at [344, 155] on select "Select a reason... Availability - This item is out of stock at the preferred su…" at bounding box center [347, 156] width 115 height 12
select select "pricing"
click at [290, 150] on select "Select a reason... Availability - This item is out of stock at the preferred su…" at bounding box center [347, 156] width 115 height 12
click at [339, 170] on button "Add to Cart" at bounding box center [367, 173] width 76 height 12
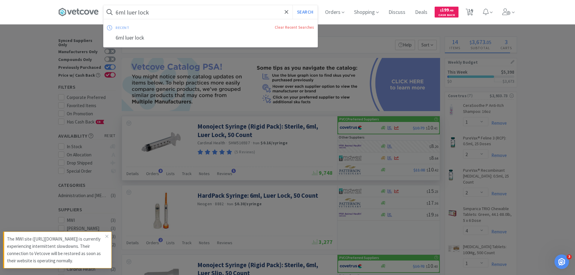
click at [157, 13] on input "6ml luer lock" at bounding box center [210, 12] width 214 height 14
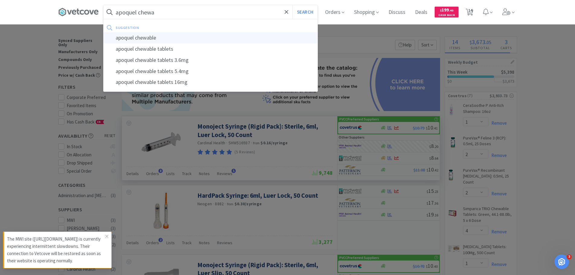
click at [164, 37] on div "apoquel chewable" at bounding box center [210, 37] width 214 height 11
type input "apoquel chewable"
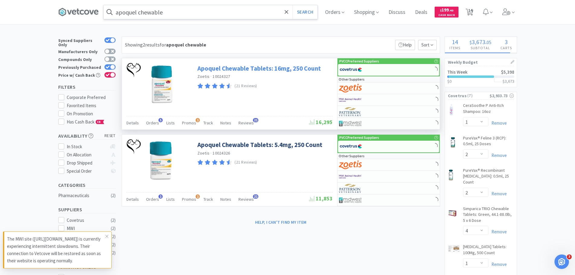
select select "1"
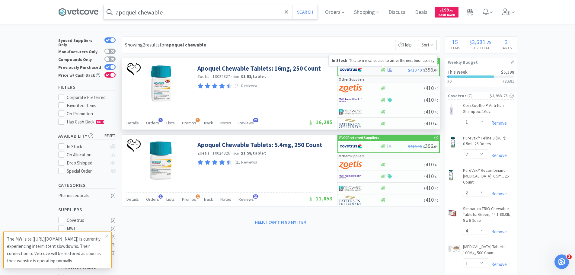
click at [383, 70] on icon at bounding box center [383, 70] width 5 height 4
select select "1"
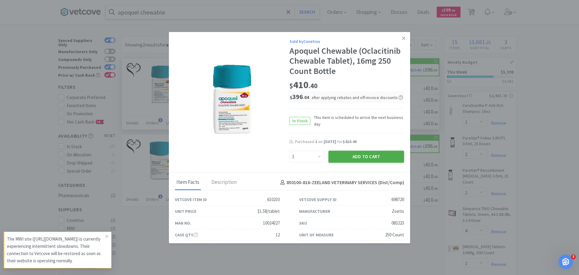
click at [380, 154] on button "Add to Cart" at bounding box center [367, 157] width 76 height 12
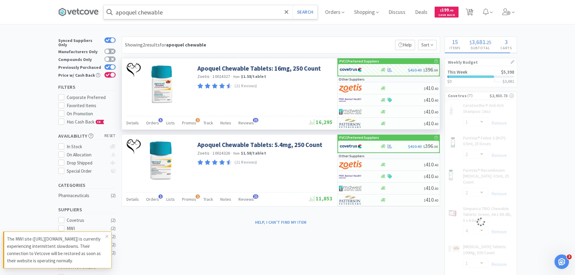
click at [210, 15] on input "apoquel chewable" at bounding box center [210, 12] width 214 height 14
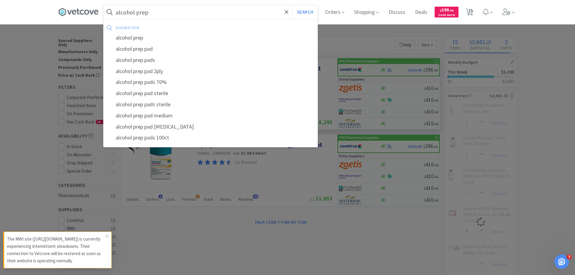
type input "alcohol prep"
click at [292, 5] on button "Search" at bounding box center [304, 12] width 25 height 14
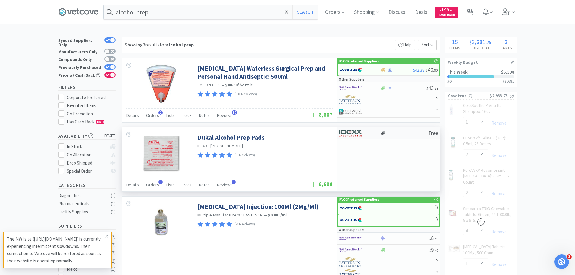
click at [399, 136] on div "Free" at bounding box center [388, 133] width 102 height 12
select select "1"
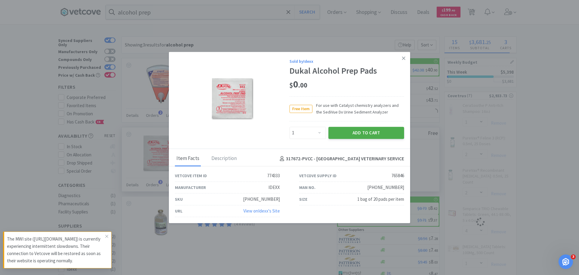
click at [397, 134] on button "Add to Cart" at bounding box center [367, 133] width 76 height 12
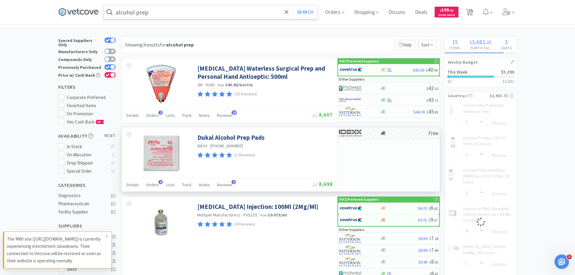
select select "1"
select select "2"
select select "1"
select select "2"
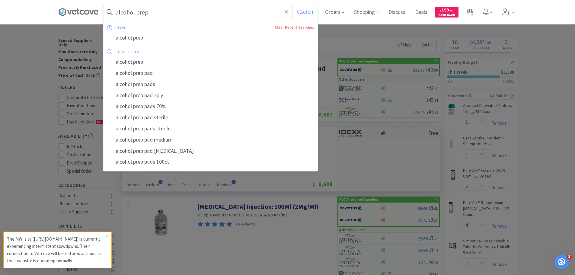
click at [217, 10] on input "alcohol prep" at bounding box center [210, 12] width 214 height 14
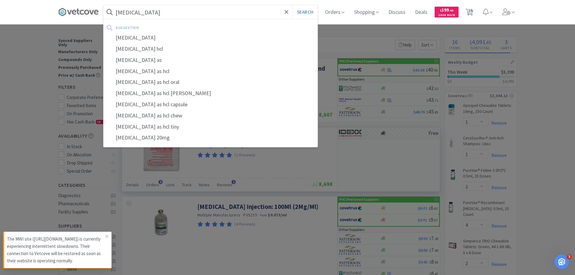
type input "fluoxetine"
click at [292, 5] on button "Search" at bounding box center [304, 12] width 25 height 14
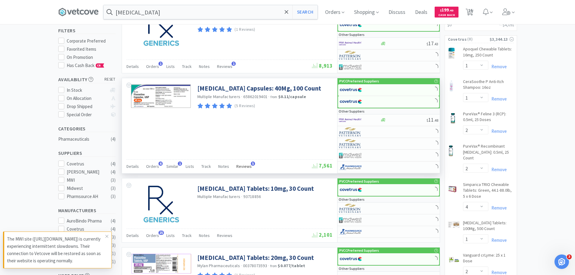
scroll to position [90, 0]
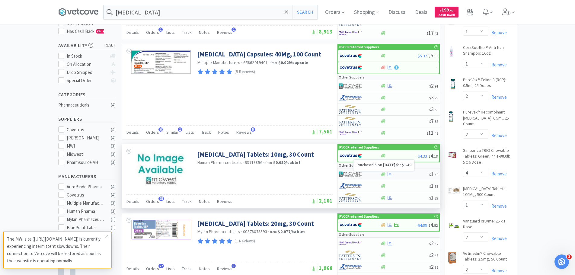
click at [388, 173] on icon at bounding box center [389, 174] width 5 height 5
select select "1"
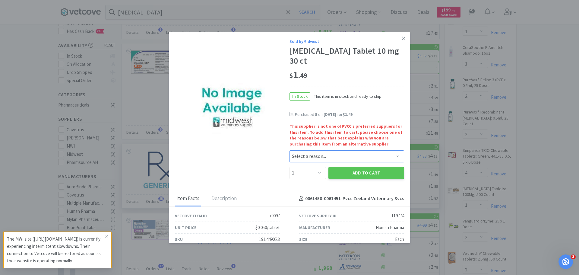
click at [308, 150] on select "Select a reason... Availability - This item is out of stock at the preferred su…" at bounding box center [347, 156] width 115 height 12
select select "pricing"
click at [290, 150] on select "Select a reason... Availability - This item is out of stock at the preferred su…" at bounding box center [347, 156] width 115 height 12
click at [306, 167] on select "Enter Quantity 1 2 3 4 5 6 7 8 9 10 11 12 13 14 15 16 17 18 19 20 Enter Quantity" at bounding box center [308, 173] width 37 height 12
select select "5"
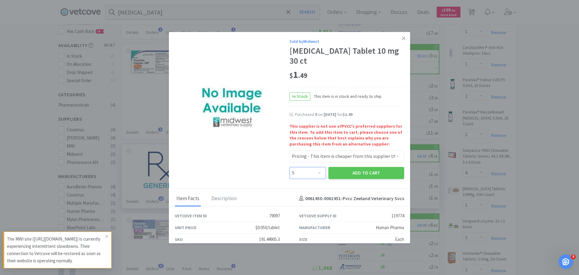
click at [290, 167] on select "Enter Quantity 1 2 3 4 5 6 7 8 9 10 11 12 13 14 15 16 17 18 19 20 Enter Quantity" at bounding box center [308, 173] width 37 height 12
click at [358, 167] on button "Add to Cart" at bounding box center [367, 173] width 76 height 12
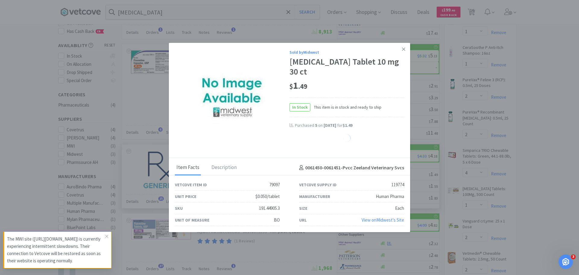
select select "1"
select select "2"
select select "5"
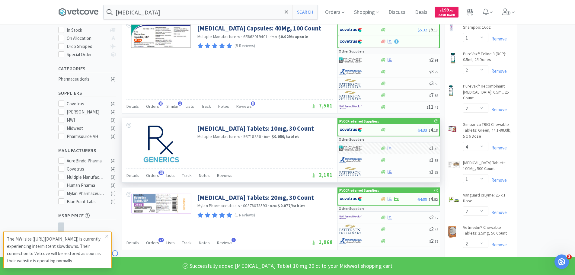
scroll to position [151, 0]
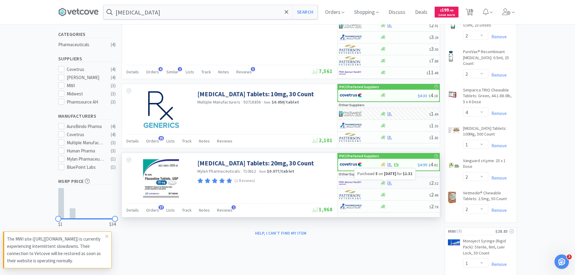
click at [388, 183] on icon at bounding box center [389, 183] width 5 height 4
select select "1"
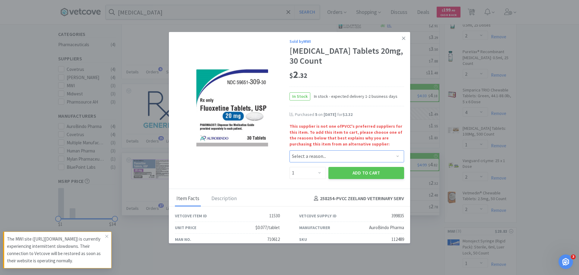
click at [306, 157] on select "Select a reason... Availability - This item is out of stock at the preferred su…" at bounding box center [347, 156] width 115 height 12
select select "pricing"
click at [290, 150] on select "Select a reason... Availability - This item is out of stock at the preferred su…" at bounding box center [347, 156] width 115 height 12
click at [310, 170] on select "Enter Quantity 1 2 3 4 5 6 7 8 9 10 11 12 13 14 15 16 17 18 19 20 Enter Quantity" at bounding box center [308, 173] width 37 height 12
select select "5"
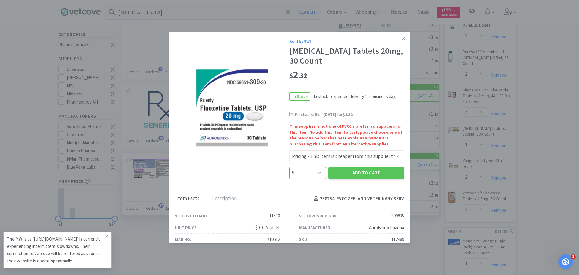
click at [290, 167] on select "Enter Quantity 1 2 3 4 5 6 7 8 9 10 11 12 13 14 15 16 17 18 19 20 Enter Quantity" at bounding box center [308, 173] width 37 height 12
click at [359, 167] on button "Add to Cart" at bounding box center [367, 173] width 76 height 12
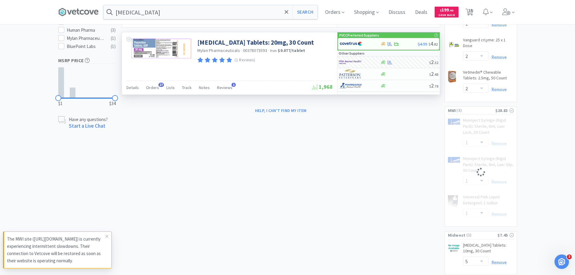
scroll to position [302, 0]
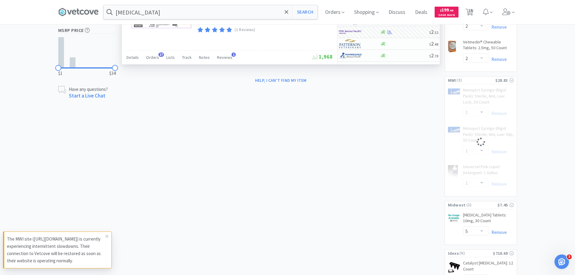
select select "5"
select select "1"
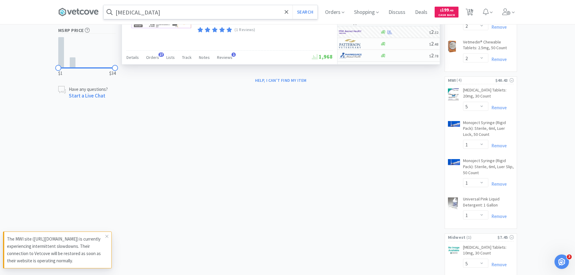
click at [151, 15] on input "fluoxetine" at bounding box center [210, 12] width 214 height 14
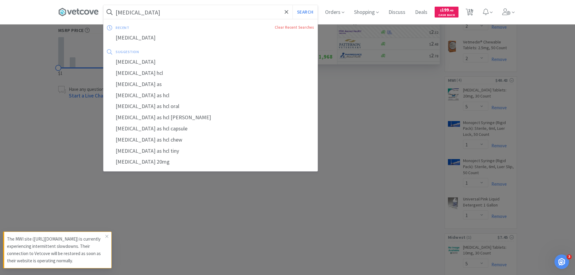
click at [274, 227] on div at bounding box center [287, 137] width 575 height 275
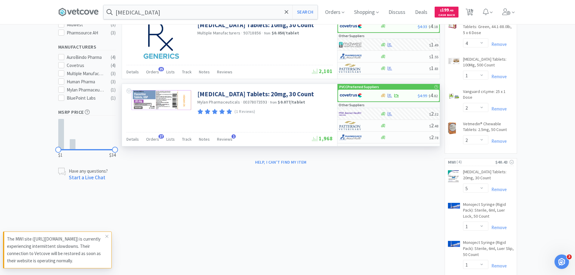
scroll to position [211, 0]
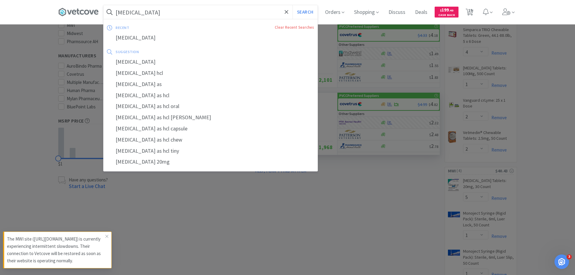
click at [157, 10] on input "fluoxetine" at bounding box center [210, 12] width 214 height 14
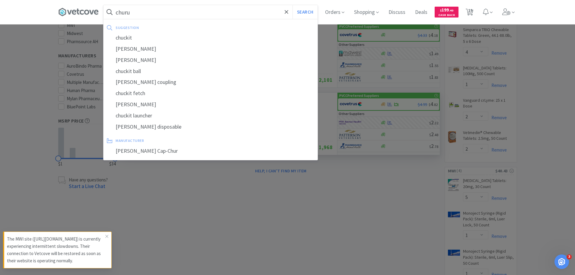
type input "churu"
click at [292, 5] on button "Search" at bounding box center [304, 12] width 25 height 14
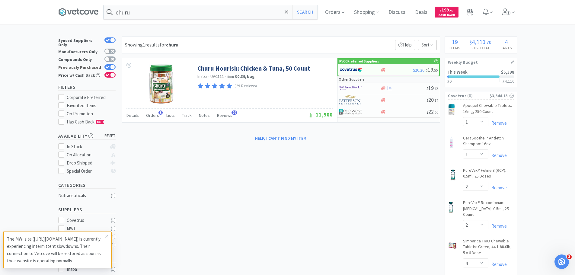
click at [111, 65] on div at bounding box center [112, 67] width 5 height 5
checkbox input "false"
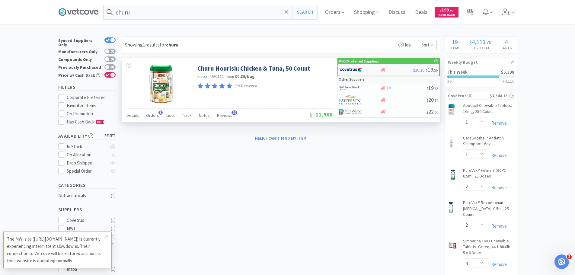
click at [358, 71] on img at bounding box center [350, 69] width 23 height 9
select select "1"
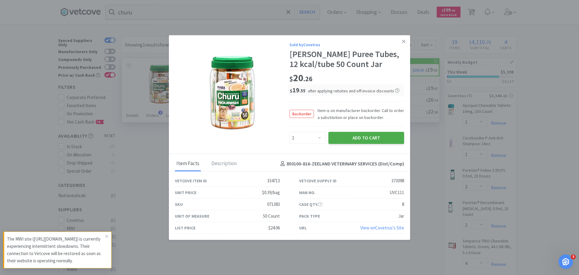
click at [363, 135] on button "Add to Cart" at bounding box center [367, 138] width 76 height 12
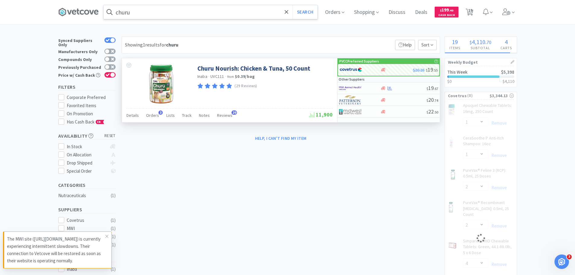
select select "1"
select select "2"
select select "1"
select select "2"
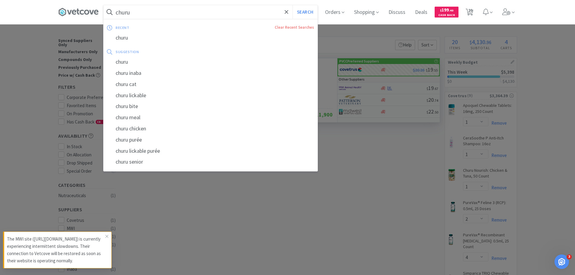
click at [203, 8] on input "churu" at bounding box center [210, 12] width 214 height 14
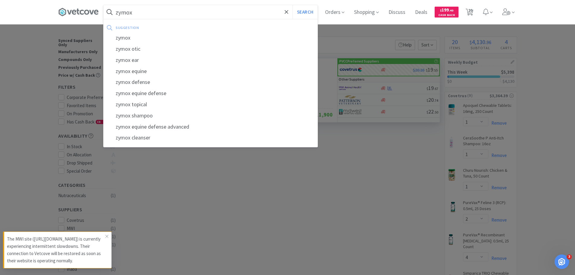
type input "zymox"
click at [292, 5] on button "Search" at bounding box center [304, 12] width 25 height 14
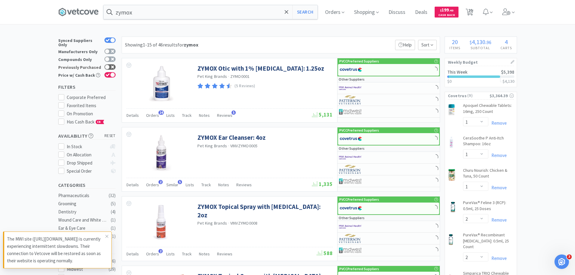
click at [112, 65] on icon at bounding box center [112, 66] width 3 height 3
checkbox input "true"
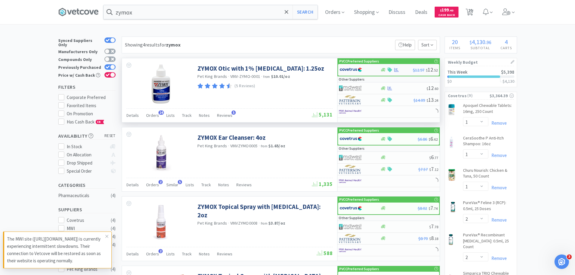
click at [346, 68] on img at bounding box center [350, 69] width 23 height 9
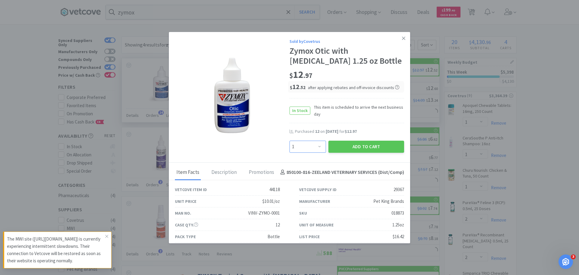
click at [310, 146] on select "Enter Quantity 1 2 3 4 5 6 7 8 9 10 11 12 13 14 15 16 17 18 19 20 Enter Quantity" at bounding box center [308, 147] width 37 height 12
select select "12"
click at [290, 141] on select "Enter Quantity 1 2 3 4 5 6 7 8 9 10 11 12 13 14 15 16 17 18 19 20 Enter Quantity" at bounding box center [308, 147] width 37 height 12
click at [350, 145] on button "Add to Cart" at bounding box center [367, 147] width 76 height 12
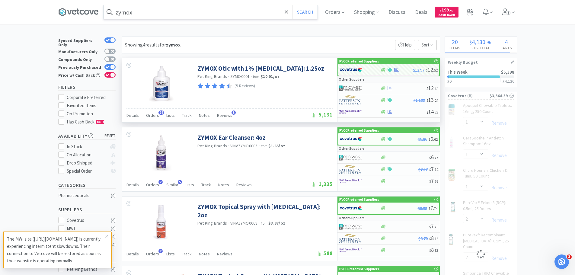
click at [241, 12] on input "zymox" at bounding box center [210, 12] width 214 height 14
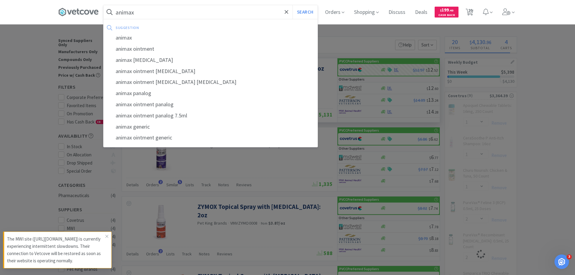
type input "animax"
click at [292, 5] on button "Search" at bounding box center [304, 12] width 25 height 14
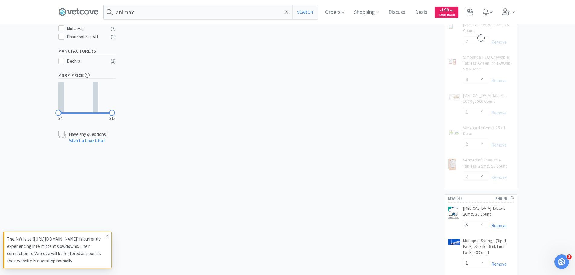
scroll to position [241, 0]
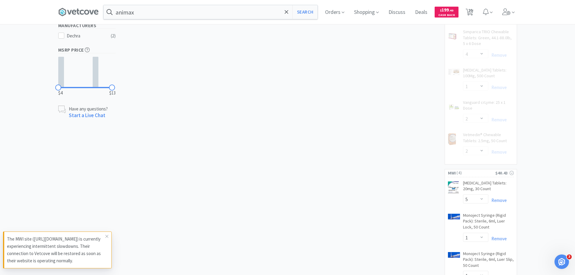
select select "12"
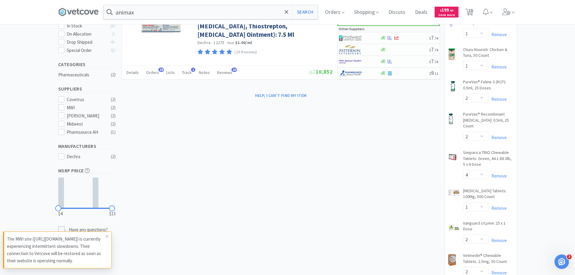
scroll to position [30, 0]
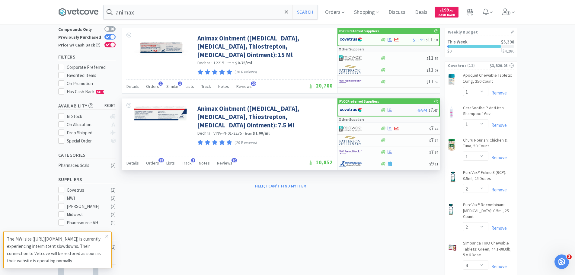
click at [360, 112] on img at bounding box center [350, 109] width 23 height 9
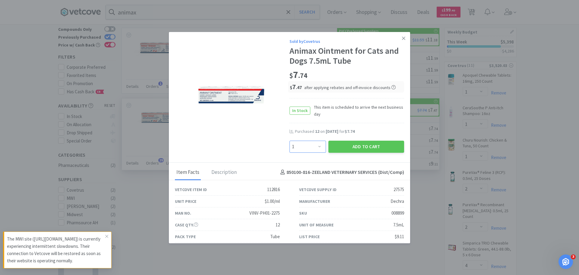
click at [310, 150] on select "Enter Quantity 1 2 3 4 5 6 7 8 9 10 11 12 13 14 15 16 17 18 19 20 Enter Quantity" at bounding box center [308, 147] width 37 height 12
select select "12"
click at [290, 141] on select "Enter Quantity 1 2 3 4 5 6 7 8 9 10 11 12 13 14 15 16 17 18 19 20 Enter Quantity" at bounding box center [308, 147] width 37 height 12
click at [353, 144] on button "Add to Cart" at bounding box center [367, 147] width 76 height 12
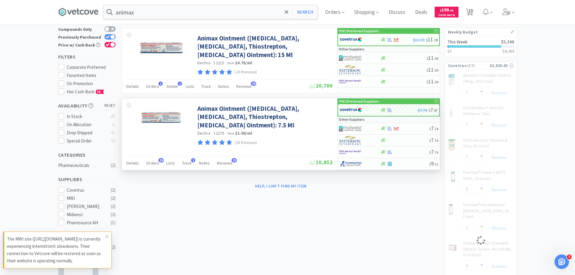
scroll to position [9, 0]
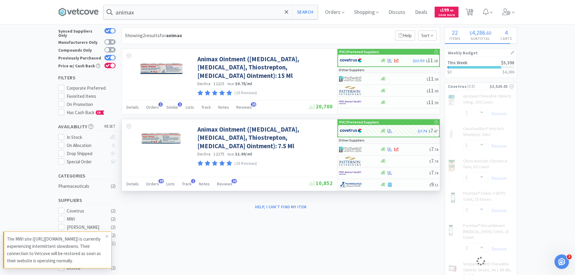
select select "12"
select select "1"
select select "2"
select select "1"
select select "2"
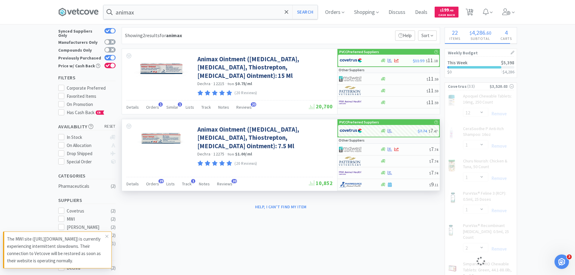
select select "12"
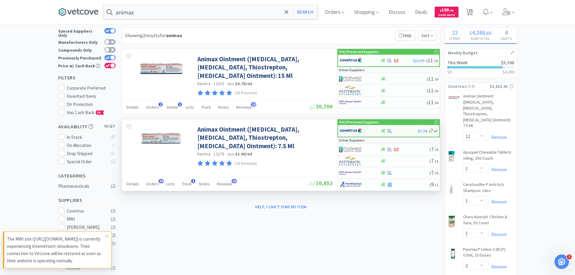
scroll to position [0, 0]
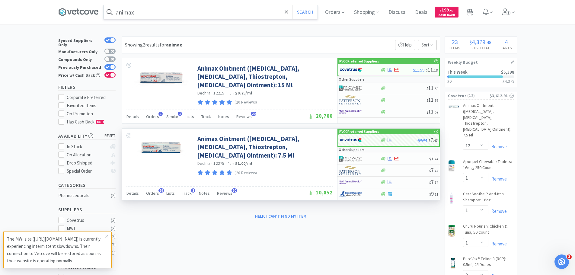
click at [213, 11] on input "animax" at bounding box center [210, 12] width 214 height 14
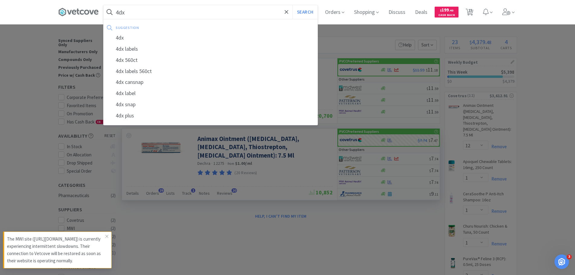
type input "4dx"
click at [292, 5] on button "Search" at bounding box center [304, 12] width 25 height 14
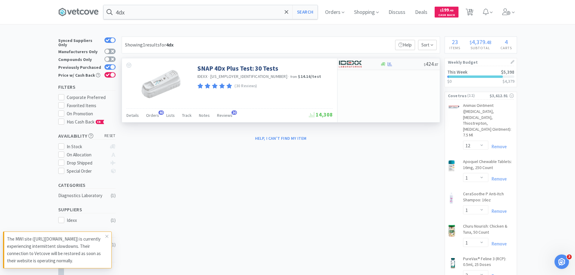
click at [347, 62] on img at bounding box center [350, 63] width 23 height 9
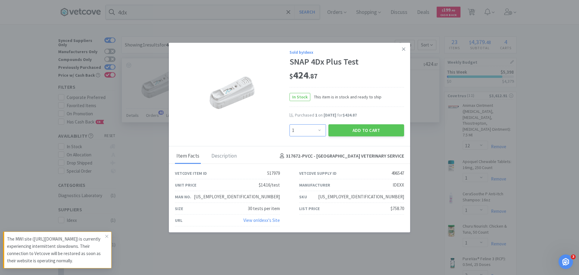
click at [316, 132] on select "Enter Quantity 1 2 3 4 5 6 7 8 9 10 11 12 13 14 15 16 17 18 19 20 Enter Quantity" at bounding box center [308, 130] width 37 height 12
select select "2"
click at [290, 124] on select "Enter Quantity 1 2 3 4 5 6 7 8 9 10 11 12 13 14 15 16 17 18 19 20 Enter Quantity" at bounding box center [308, 130] width 37 height 12
click at [357, 129] on button "Add to Cart" at bounding box center [367, 130] width 76 height 12
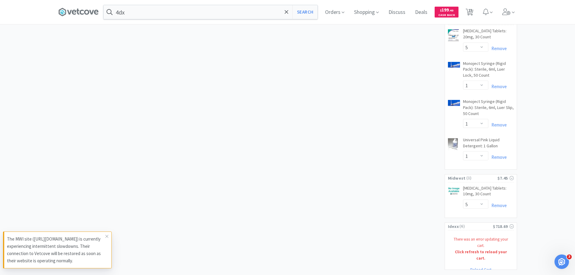
scroll to position [481, 0]
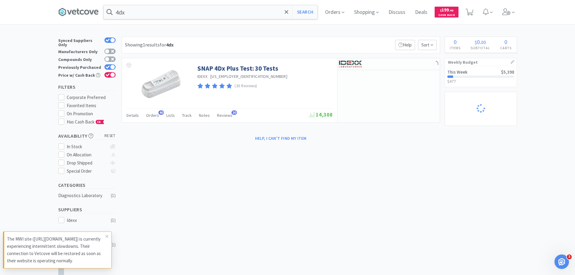
click at [519, 7] on div "4dx Search Orders Shopping Discuss Discuss Deals Deals $ 199 . 40 Cash Back" at bounding box center [287, 12] width 465 height 24
click at [514, 9] on span at bounding box center [513, 12] width 3 height 7
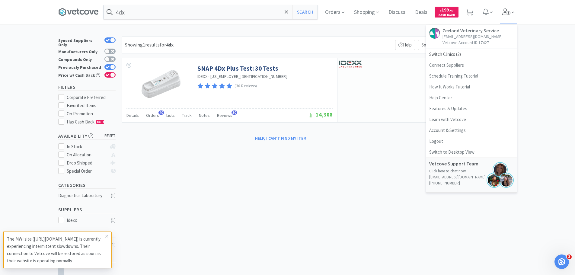
click at [514, 9] on span at bounding box center [513, 12] width 3 height 7
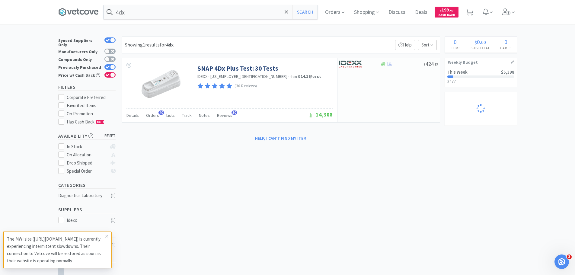
select select "12"
select select "1"
select select "2"
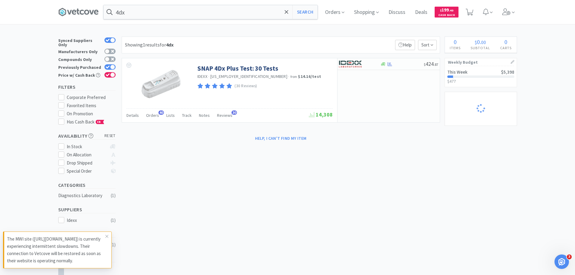
select select "2"
select select "1"
select select "2"
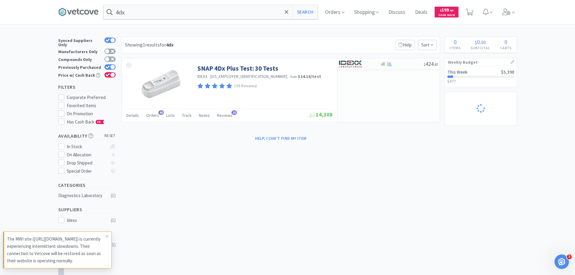
select select "12"
select select "5"
select select "1"
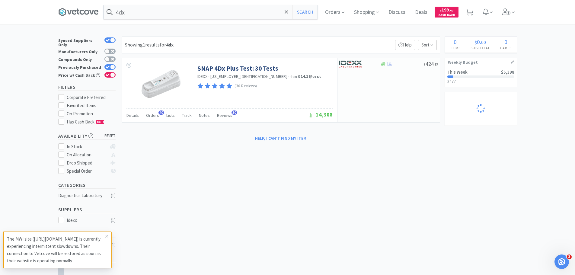
select select "5"
select select "1"
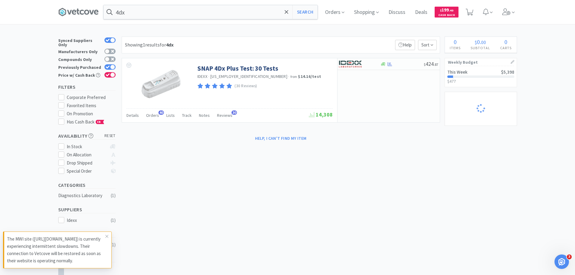
select select "2"
select select "1"
select select "2"
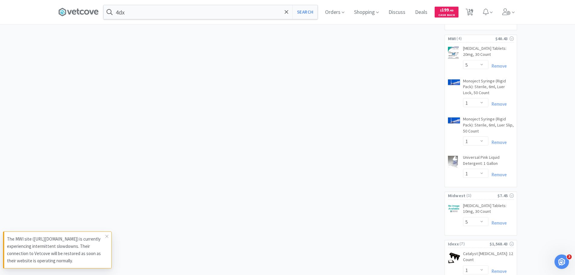
scroll to position [283, 0]
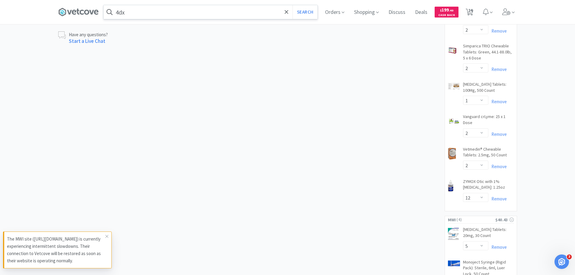
click at [129, 10] on input "4dx" at bounding box center [210, 12] width 214 height 14
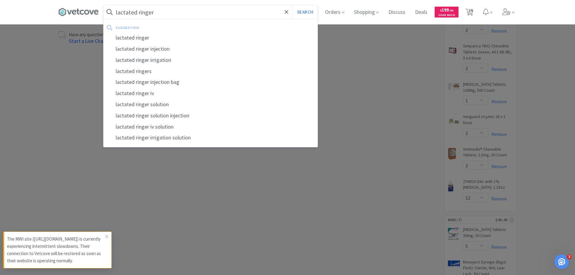
type input "lactated ringer"
click at [292, 5] on button "Search" at bounding box center [304, 12] width 25 height 14
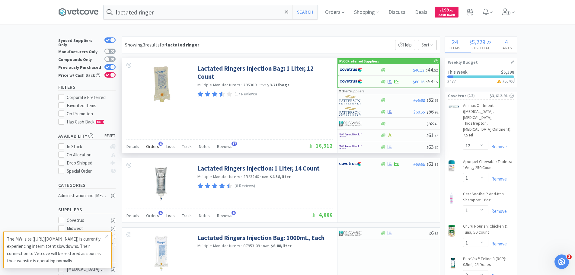
click at [155, 146] on span "Orders" at bounding box center [152, 146] width 13 height 5
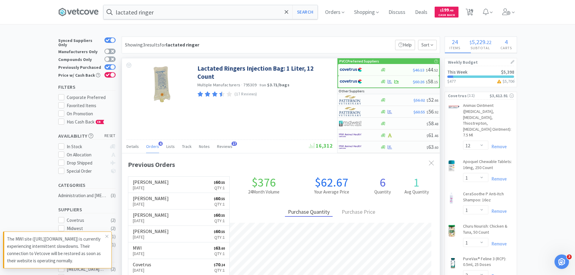
scroll to position [156, 318]
click at [155, 146] on span "Orders" at bounding box center [152, 146] width 13 height 5
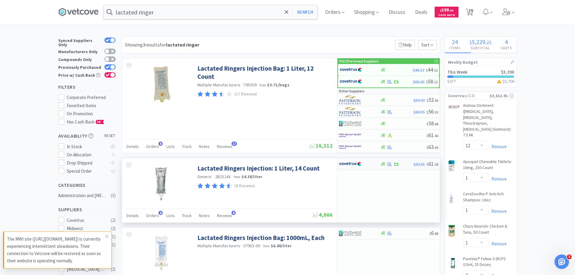
click at [373, 164] on div at bounding box center [359, 164] width 41 height 10
select select "1"
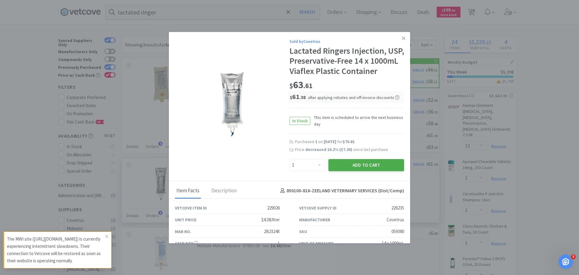
click at [375, 171] on button "Add to Cart" at bounding box center [367, 165] width 76 height 12
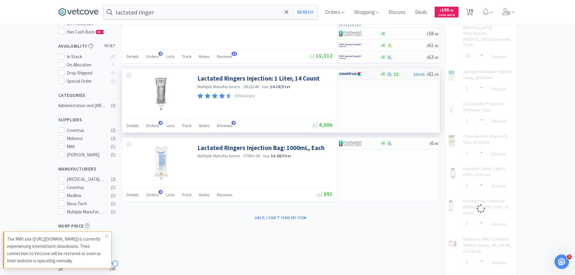
scroll to position [90, 0]
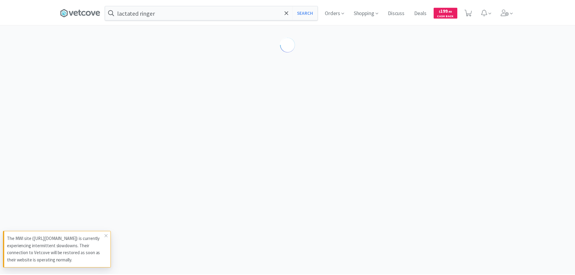
scroll to position [90, 0]
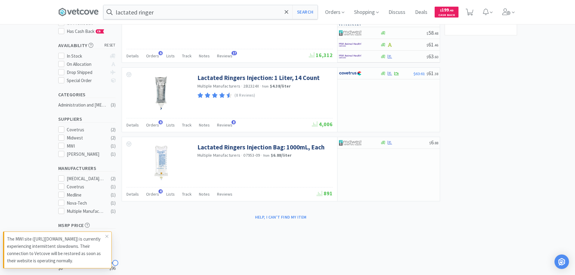
select select "12"
select select "1"
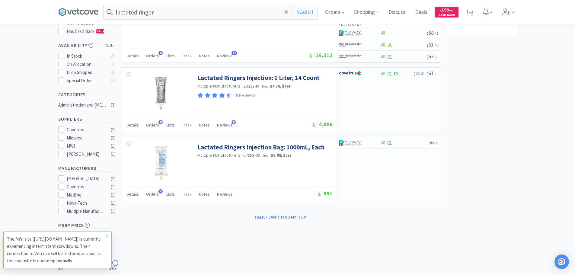
select select "2"
select select "1"
select select "2"
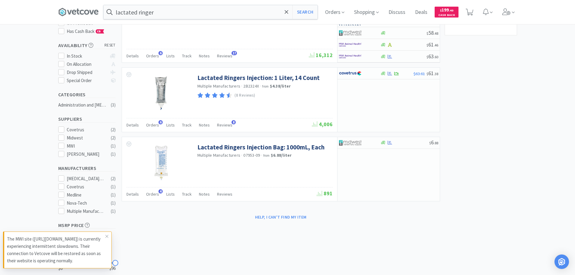
select select "2"
select select "12"
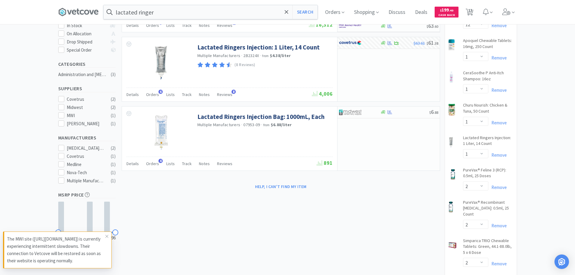
scroll to position [121, 0]
select select "1"
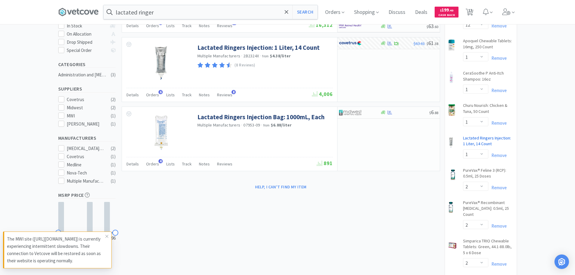
select select "2"
select select "1"
select select "2"
click at [199, 11] on input "lactated ringer" at bounding box center [210, 12] width 214 height 14
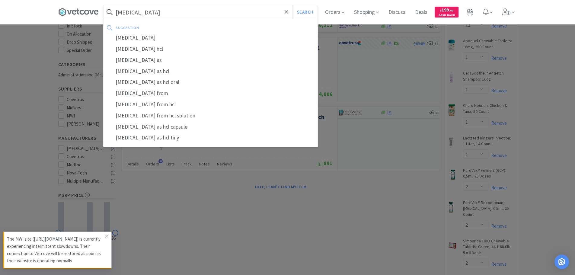
type input "[MEDICAL_DATA]"
click at [292, 5] on button "Search" at bounding box center [304, 12] width 25 height 14
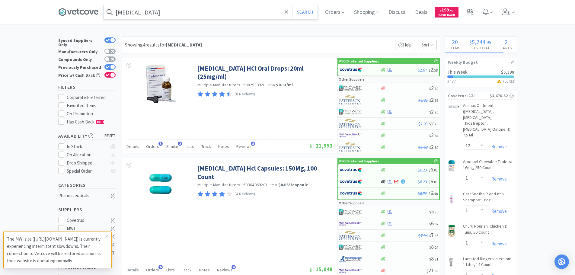
select select "5"
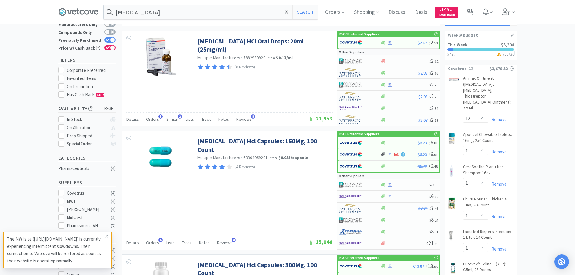
scroll to position [8, 0]
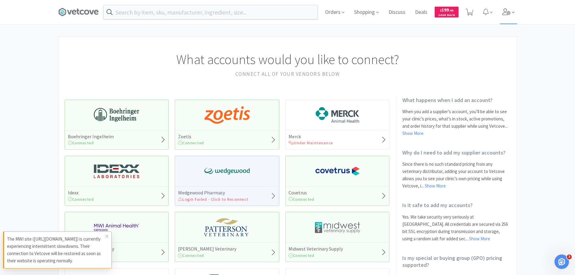
click at [503, 11] on icon at bounding box center [506, 11] width 8 height 7
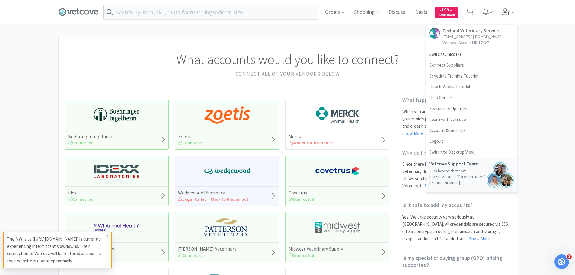
click at [503, 11] on icon at bounding box center [506, 11] width 8 height 7
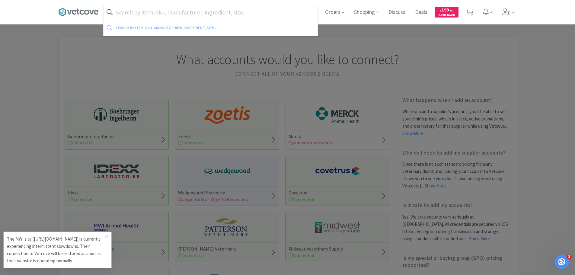
click at [176, 14] on input "text" at bounding box center [210, 12] width 214 height 14
click at [468, 10] on icon at bounding box center [469, 12] width 8 height 7
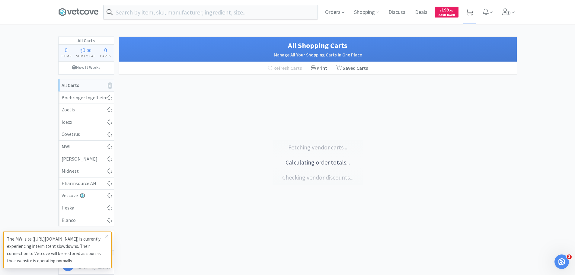
select select "12"
select select "1"
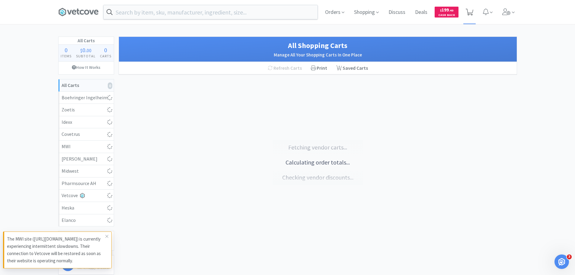
select select "2"
select select "1"
select select "2"
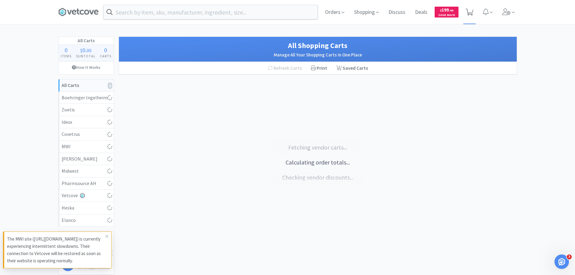
select select "2"
select select "12"
select select "2"
select select "5"
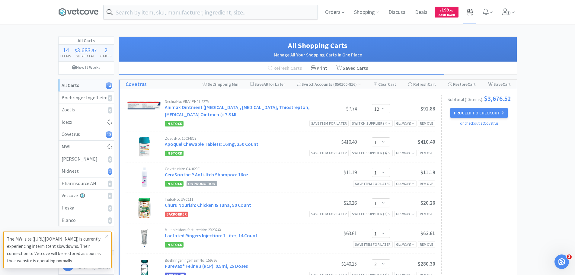
select select "5"
select select "1"
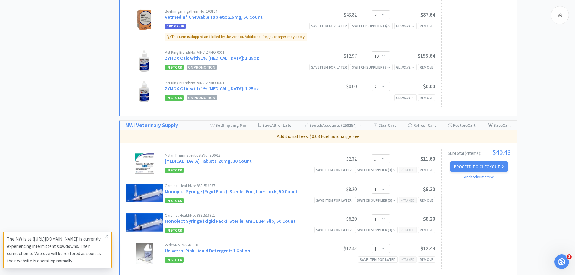
select select "1"
select select "2"
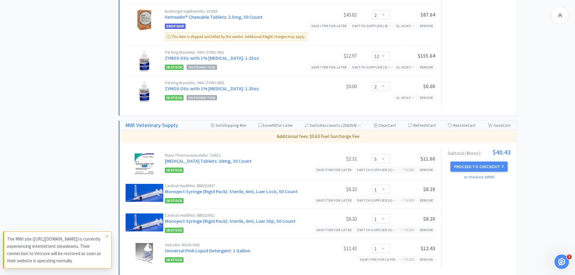
select select "1"
select select "2"
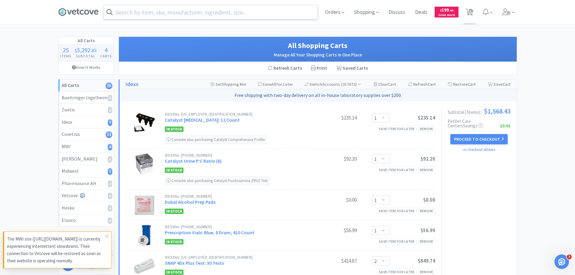
click at [212, 16] on input "text" at bounding box center [210, 12] width 214 height 14
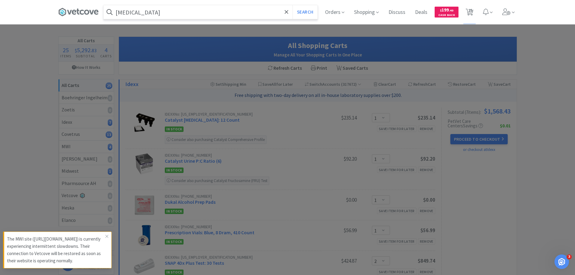
type input "clindamycin"
click at [292, 5] on button "Search" at bounding box center [304, 12] width 25 height 14
select select "12"
select select "1"
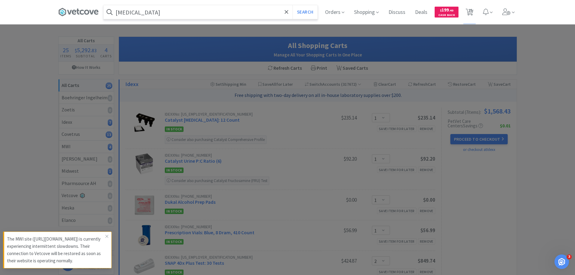
select select "1"
select select "2"
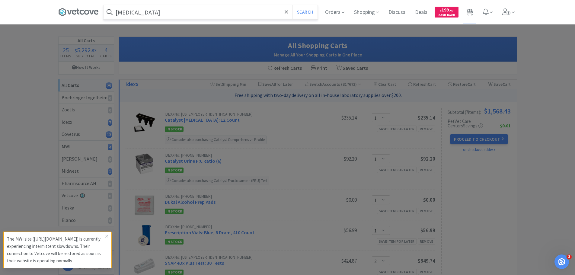
select select "1"
select select "2"
select select "12"
select select "5"
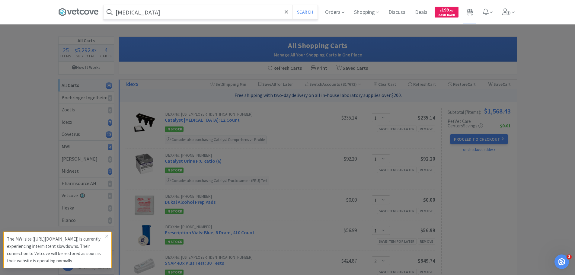
select select "1"
select select "5"
select select "1"
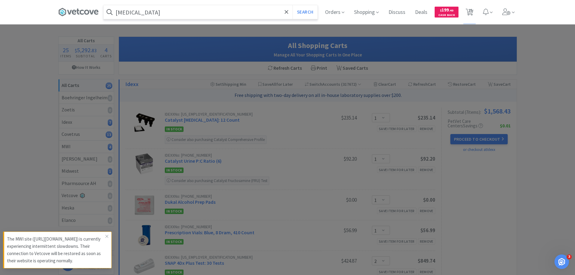
select select "1"
select select "2"
select select "1"
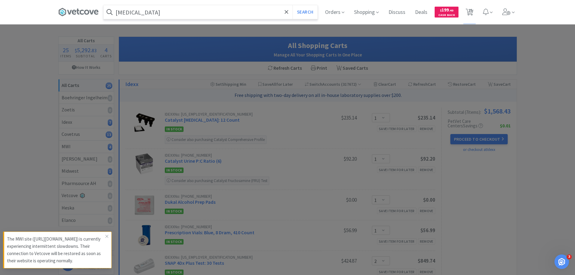
select select "2"
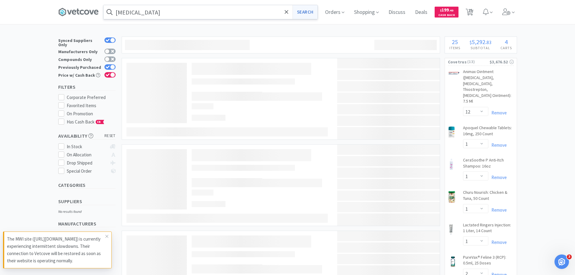
click at [311, 11] on button "Search" at bounding box center [304, 12] width 25 height 14
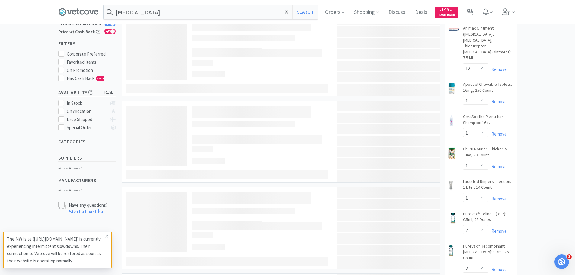
scroll to position [10, 0]
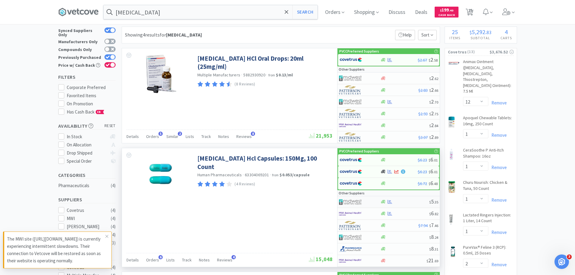
click at [354, 205] on img at bounding box center [350, 201] width 23 height 9
select select "1"
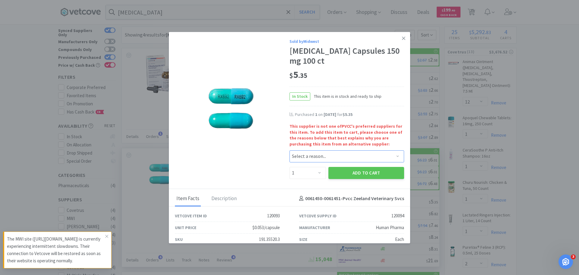
click at [314, 158] on select "Select a reason... Availability - This item is out of stock at the preferred su…" at bounding box center [347, 156] width 115 height 12
select select "pricing"
click at [290, 150] on select "Select a reason... Availability - This item is out of stock at the preferred su…" at bounding box center [347, 156] width 115 height 12
click at [341, 173] on button "Add to Cart" at bounding box center [367, 173] width 76 height 12
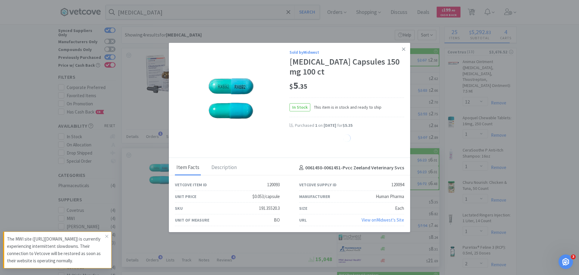
select select "1"
select select "5"
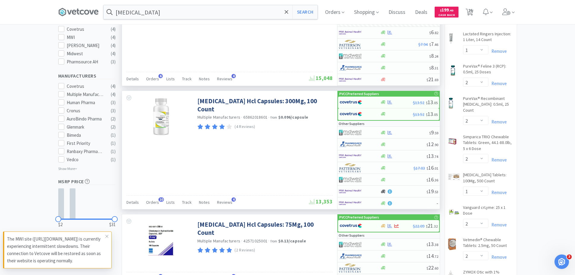
scroll to position [281, 0]
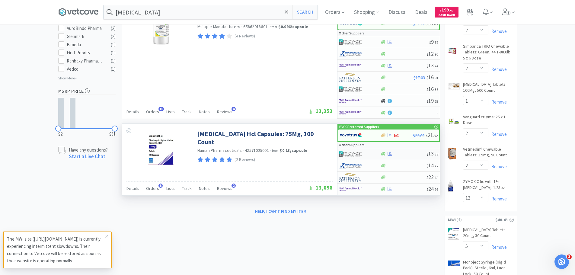
click at [363, 156] on div at bounding box center [355, 154] width 33 height 10
select select "1"
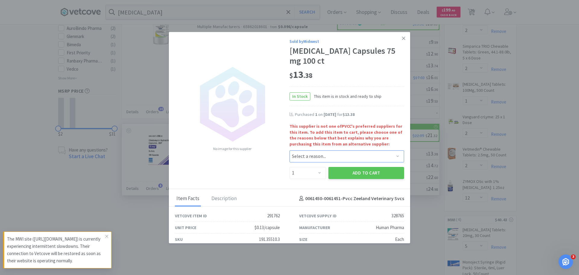
click at [309, 160] on select "Select a reason... Availability - This item is out of stock at the preferred su…" at bounding box center [347, 156] width 115 height 12
select select "pricing"
click at [290, 150] on select "Select a reason... Availability - This item is out of stock at the preferred su…" at bounding box center [347, 156] width 115 height 12
click at [348, 171] on button "Add to Cart" at bounding box center [367, 173] width 76 height 12
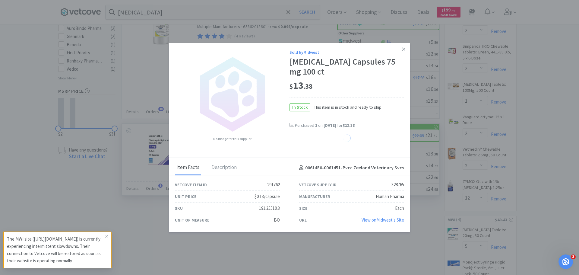
select select "1"
select select "5"
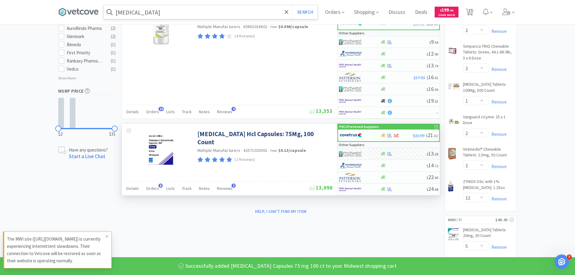
click at [179, 13] on input "clindamycin" at bounding box center [210, 12] width 214 height 14
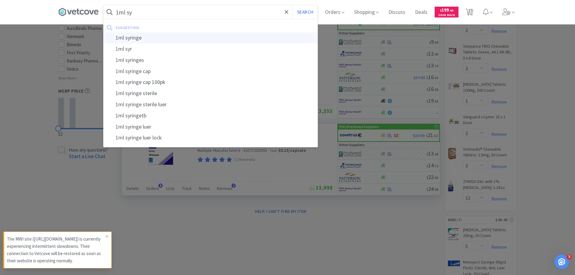
click at [164, 37] on div "1ml syringe" at bounding box center [210, 37] width 214 height 11
type input "1ml syringe"
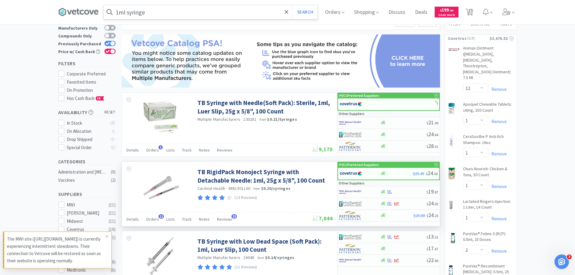
scroll to position [30, 0]
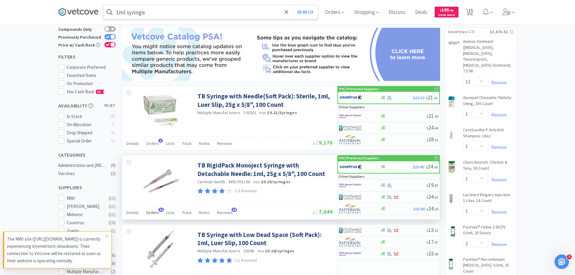
click at [152, 211] on span "Orders" at bounding box center [152, 212] width 13 height 5
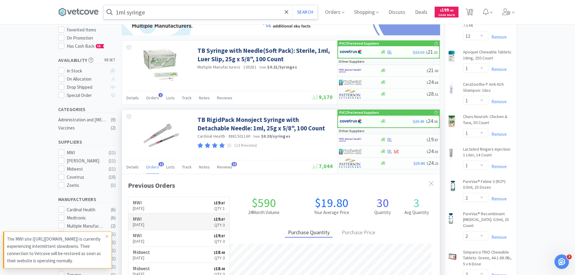
scroll to position [90, 0]
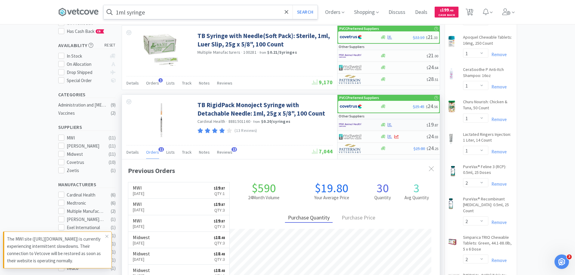
click at [343, 125] on img at bounding box center [350, 124] width 23 height 9
select select "1"
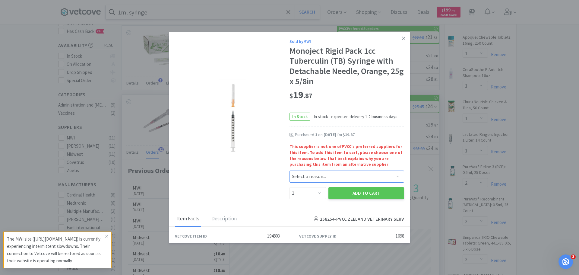
click at [307, 176] on select "Select a reason... Availability - This item is out of stock at the preferred su…" at bounding box center [347, 176] width 115 height 12
select select "pricing"
click at [290, 170] on select "Select a reason... Availability - This item is out of stock at the preferred su…" at bounding box center [347, 176] width 115 height 12
click at [307, 193] on select "Enter Quantity 1 2 3 4 5 6 7 8 9 10 11 12 13 14 15 16 17 18 19 20 Enter Quantity" at bounding box center [308, 193] width 37 height 12
select select "3"
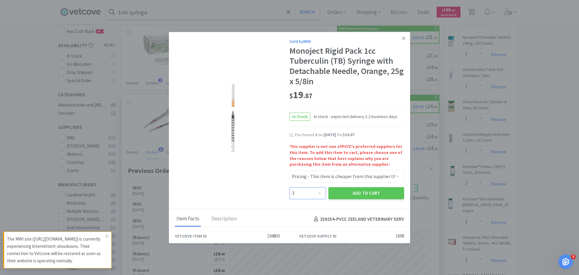
click at [290, 187] on select "Enter Quantity 1 2 3 4 5 6 7 8 9 10 11 12 13 14 15 16 17 18 19 20 Enter Quantity" at bounding box center [308, 193] width 37 height 12
click at [357, 195] on button "Add to Cart" at bounding box center [367, 193] width 76 height 12
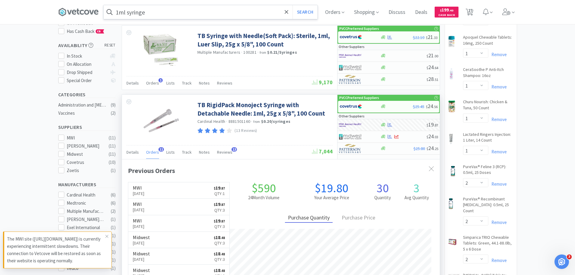
select select "3"
select select "1"
click at [473, 11] on icon at bounding box center [469, 12] width 8 height 7
select select "1"
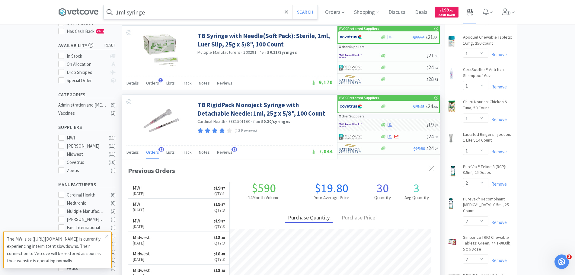
select select "1"
select select "2"
select select "1"
select select "2"
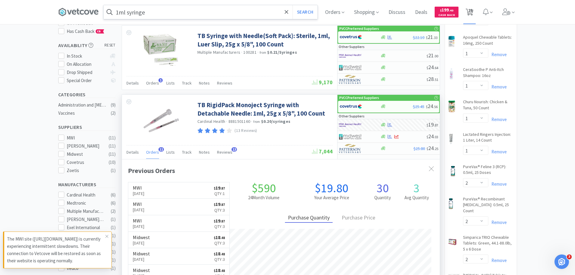
select select "12"
select select "1"
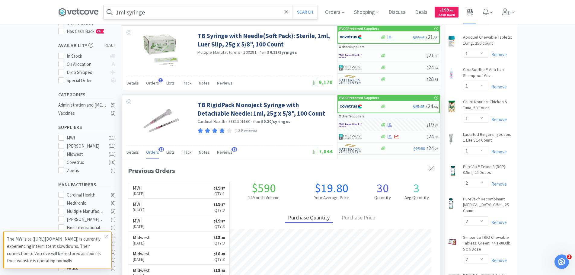
select select "2"
select select "1"
select select "2"
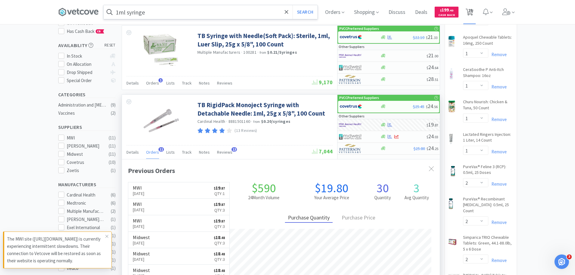
select select "2"
select select "12"
select select "2"
select select "5"
select select "1"
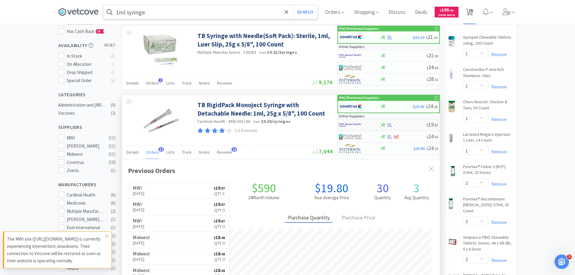
select select "1"
select select "3"
select select "1"
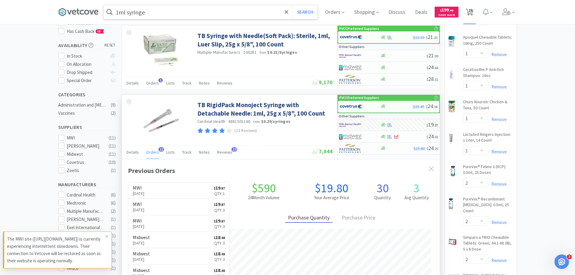
select select "5"
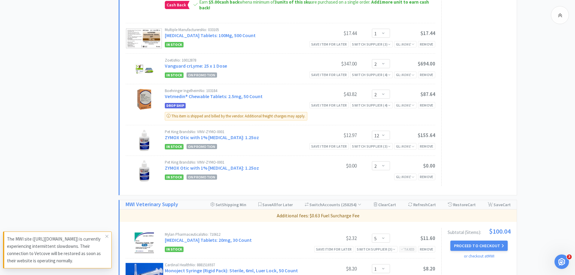
scroll to position [633, 0]
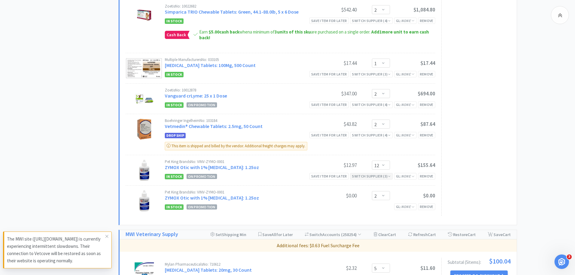
click at [388, 175] on icon at bounding box center [389, 176] width 2 height 4
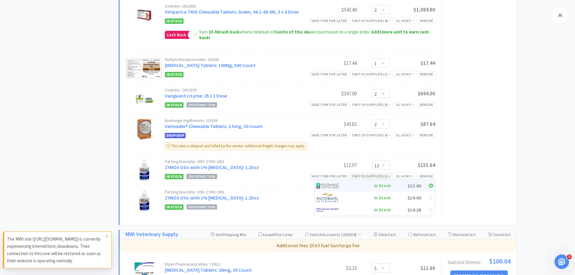
click at [386, 185] on div "In Stock" at bounding box center [368, 185] width 45 height 9
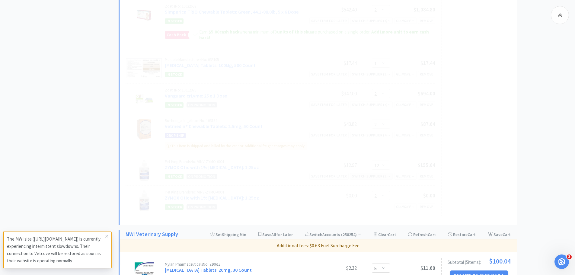
select select "12"
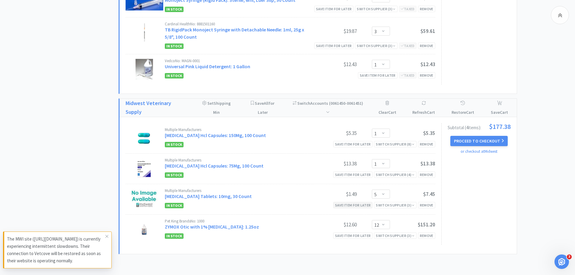
scroll to position [954, 0]
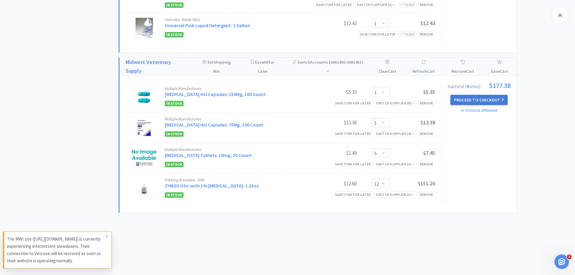
click at [468, 101] on button "Proceed to Checkout" at bounding box center [478, 100] width 57 height 10
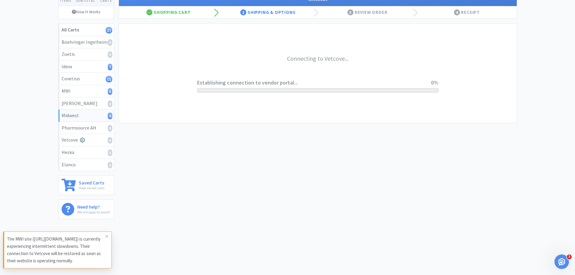
scroll to position [56, 0]
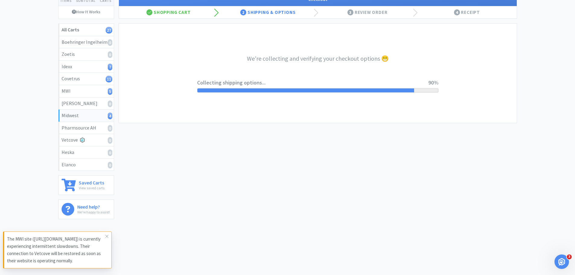
select select "0"
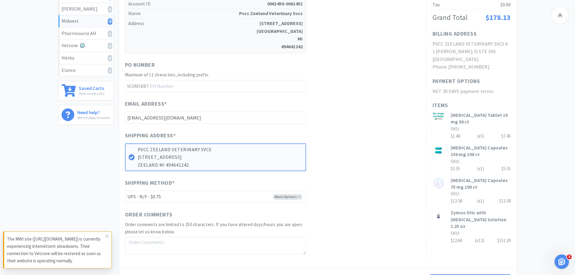
scroll to position [181, 0]
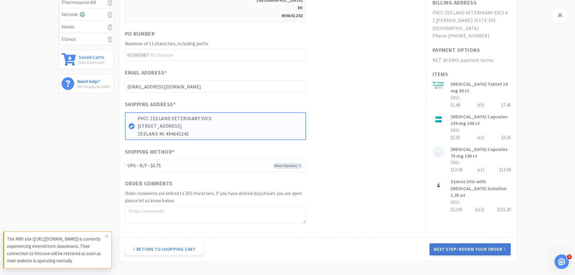
click at [452, 244] on button "Next Step: Review Your Order" at bounding box center [469, 249] width 81 height 12
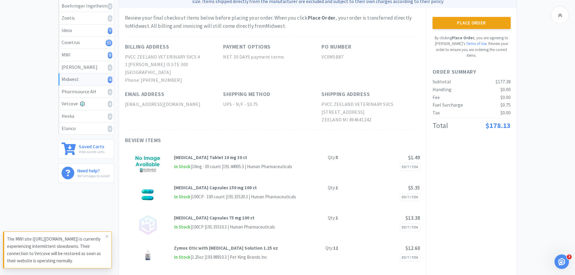
scroll to position [60, 0]
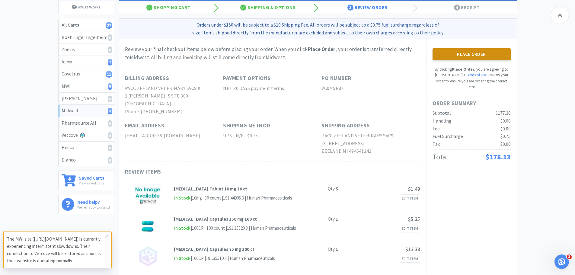
click at [456, 54] on button "Place Order" at bounding box center [471, 54] width 78 height 12
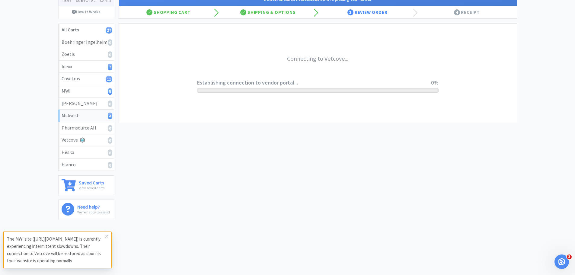
scroll to position [56, 0]
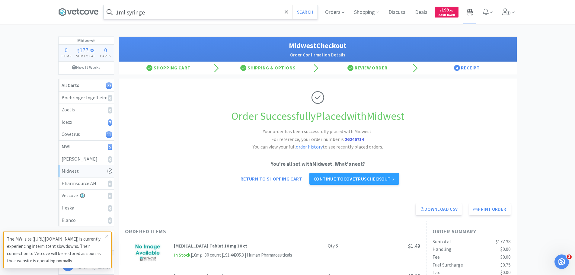
click at [471, 12] on span "23" at bounding box center [470, 10] width 4 height 24
select select "1"
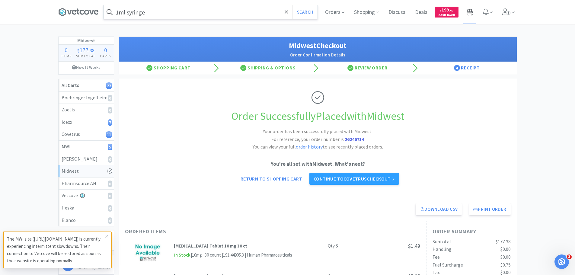
select select "2"
select select "1"
select select "2"
select select "12"
select select "1"
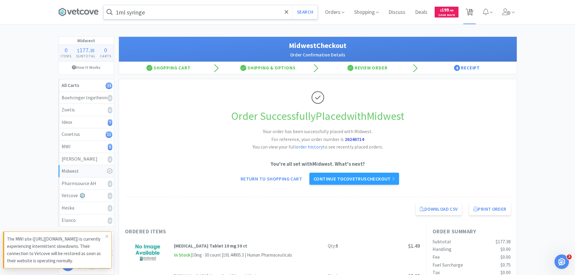
select select "1"
select select "2"
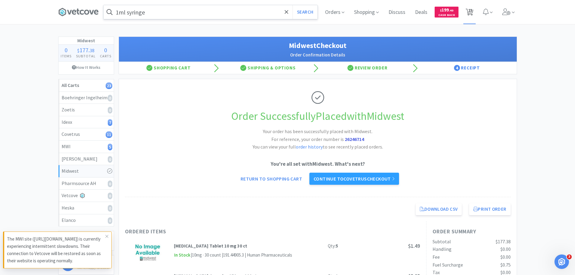
select select "2"
select select "1"
select select "2"
select select "5"
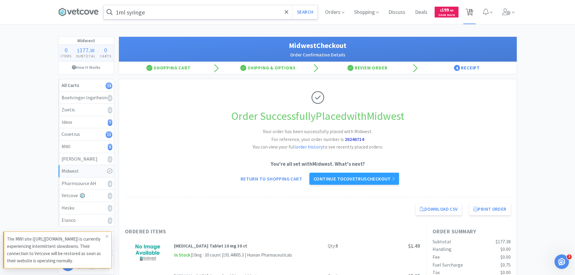
select select "1"
select select "3"
select select "1"
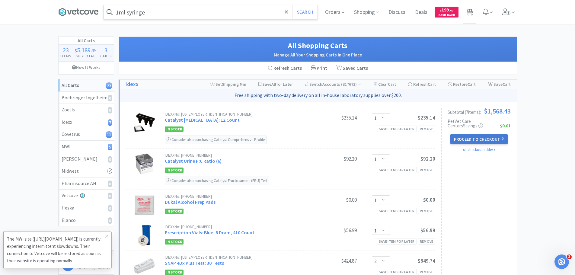
click at [483, 138] on button "Proceed to Checkout" at bounding box center [478, 139] width 57 height 10
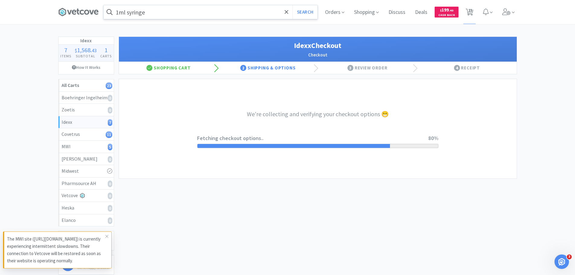
select select "904"
select select "003"
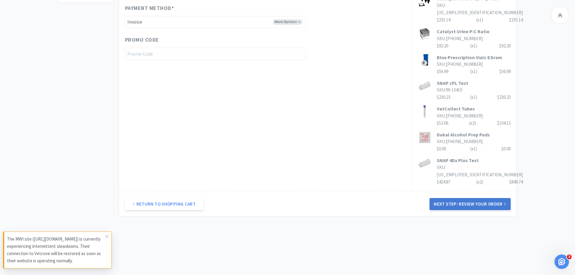
click at [465, 207] on button "Next Step: Review Your Order" at bounding box center [469, 204] width 81 height 12
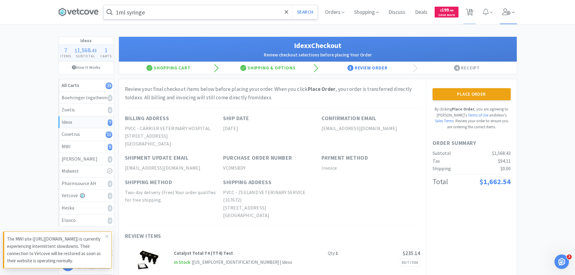
click at [506, 11] on icon at bounding box center [506, 11] width 8 height 7
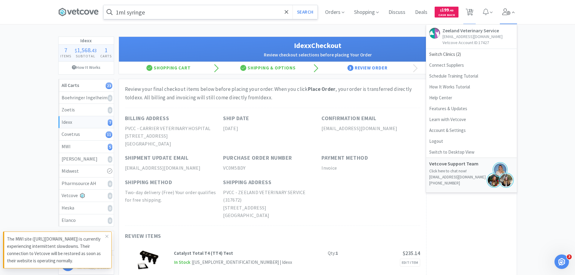
click at [506, 11] on icon at bounding box center [506, 11] width 8 height 7
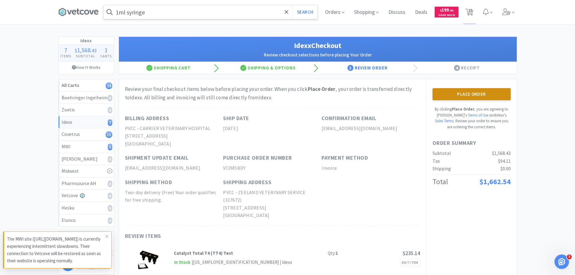
click at [457, 96] on button "Place Order" at bounding box center [471, 94] width 78 height 12
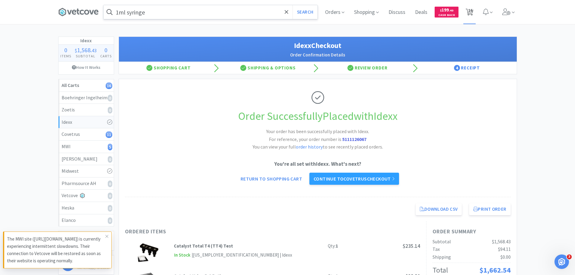
click at [471, 13] on span "16" at bounding box center [470, 10] width 4 height 24
select select "12"
select select "1"
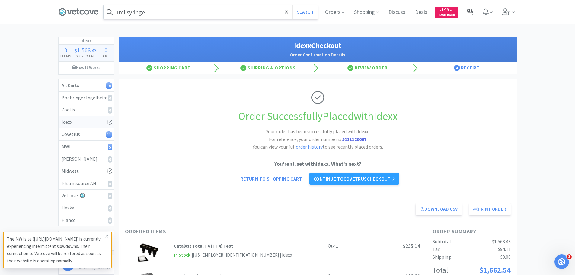
select select "1"
select select "2"
select select "1"
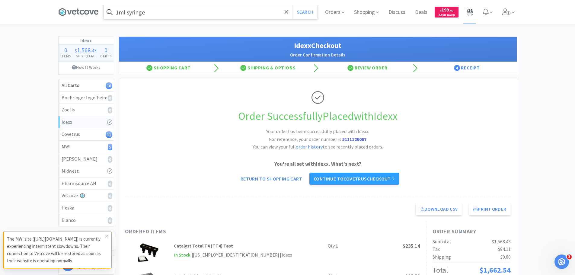
select select "2"
select select "5"
select select "1"
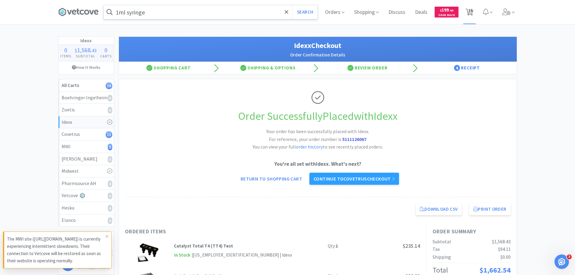
select select "3"
select select "1"
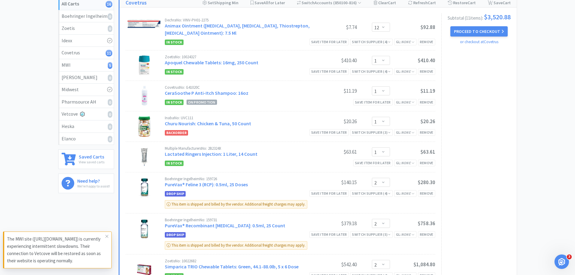
scroll to position [30, 0]
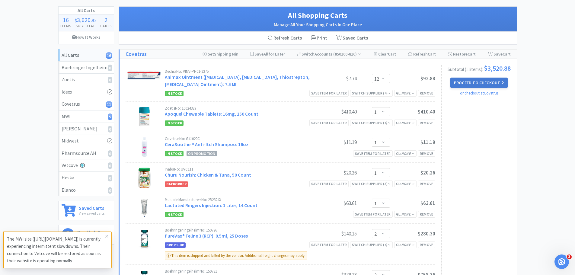
click at [469, 84] on button "Proceed to Checkout" at bounding box center [478, 83] width 57 height 10
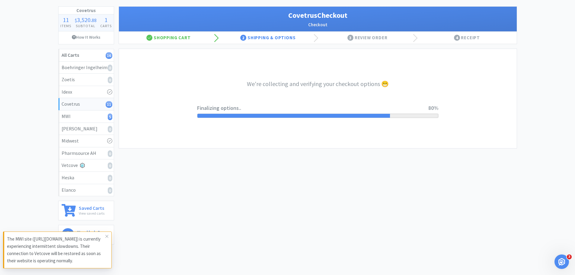
select select "ACCOUNT"
select select "cvt-standard-net"
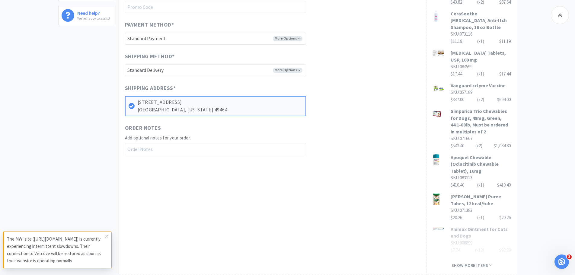
scroll to position [271, 0]
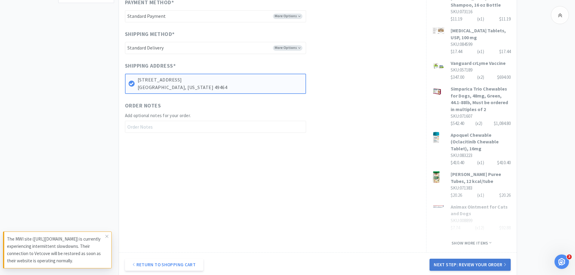
click at [457, 259] on button "Next Step: Review Your Order" at bounding box center [469, 265] width 81 height 12
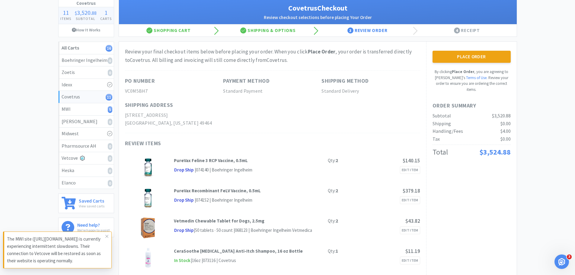
scroll to position [0, 0]
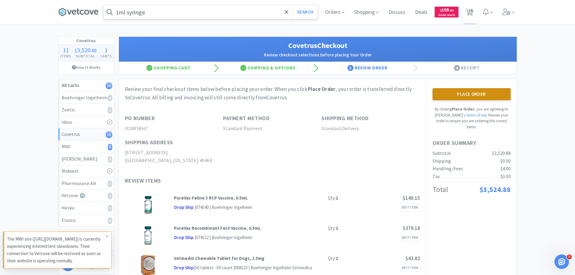
click at [449, 98] on button "Place Order" at bounding box center [471, 94] width 78 height 12
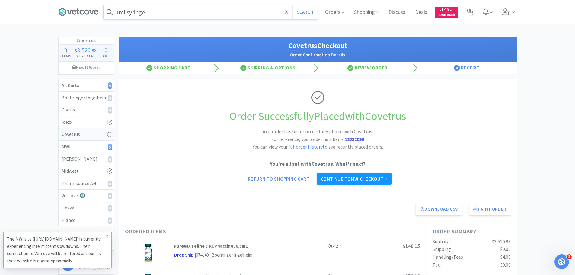
click at [386, 181] on icon at bounding box center [385, 178] width 3 height 5
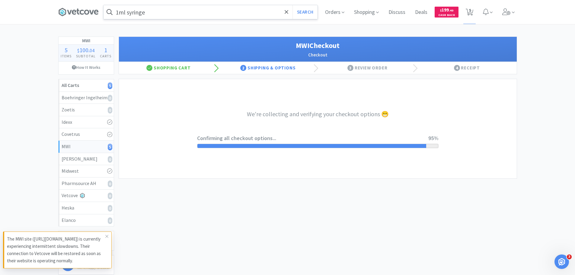
select select "STD_"
select select "FMI"
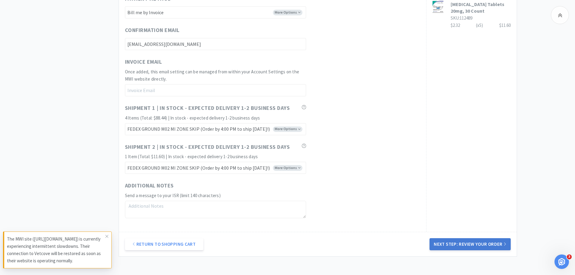
click at [443, 245] on button "Next Step: Review Your Order" at bounding box center [469, 244] width 81 height 12
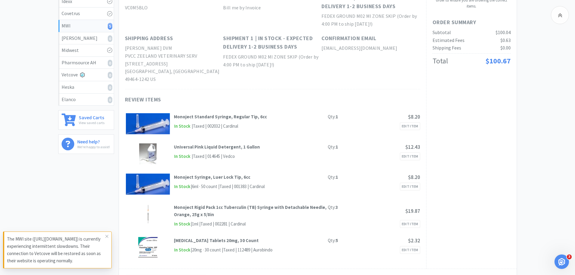
scroll to position [30, 0]
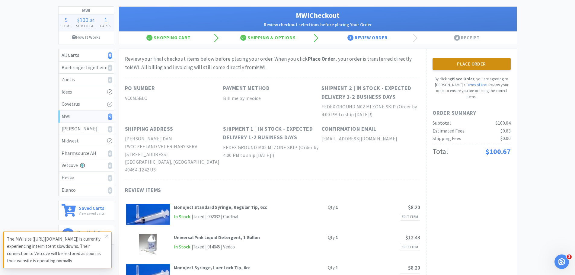
click at [462, 67] on button "Place Order" at bounding box center [471, 64] width 78 height 12
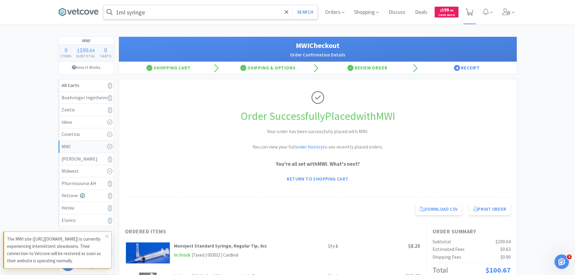
click at [473, 11] on span at bounding box center [469, 12] width 12 height 24
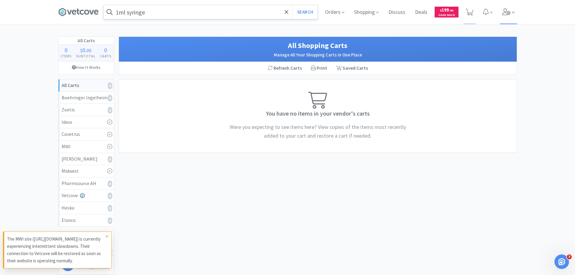
click at [500, 13] on span at bounding box center [508, 12] width 17 height 24
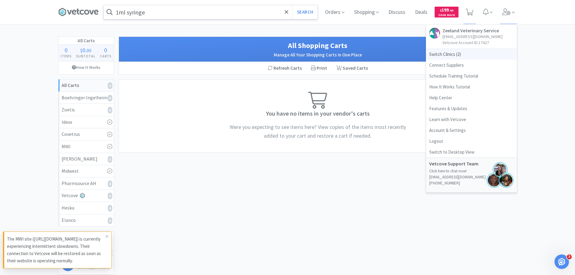
click at [448, 55] on span "Switch Clinics ( 2 )" at bounding box center [471, 54] width 90 height 11
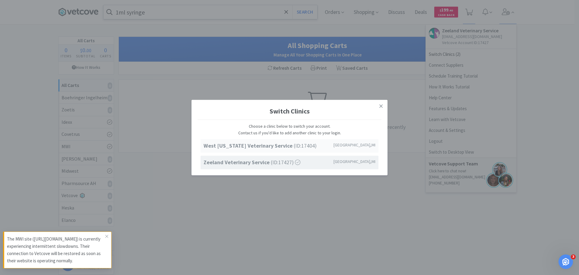
click at [280, 147] on strong "West [US_STATE] Veterinary Service" at bounding box center [249, 145] width 90 height 7
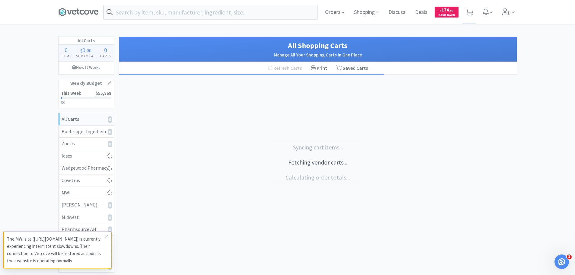
select select "1"
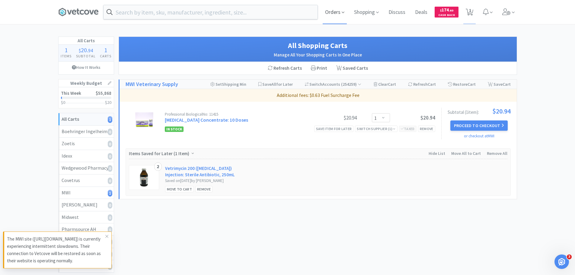
click at [329, 11] on span "Orders" at bounding box center [334, 12] width 24 height 24
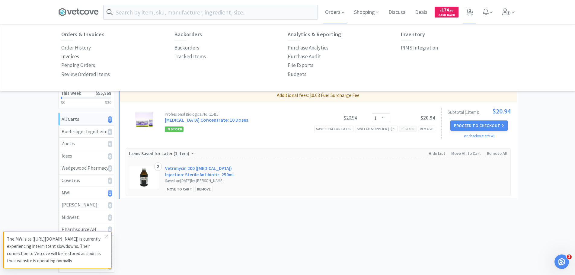
click at [74, 57] on p "Invoices" at bounding box center [70, 56] width 18 height 8
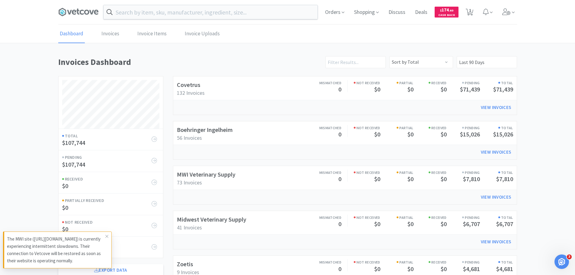
scroll to position [335, 459]
click at [188, 131] on link "Boehringer Ingelheim" at bounding box center [205, 130] width 56 height 8
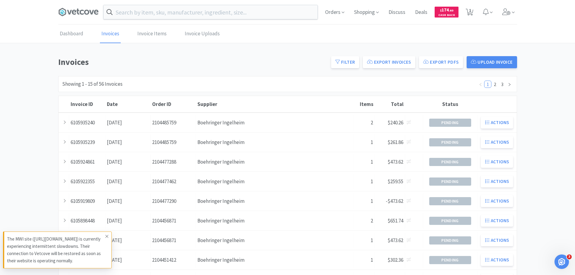
click at [107, 236] on icon at bounding box center [107, 236] width 4 height 5
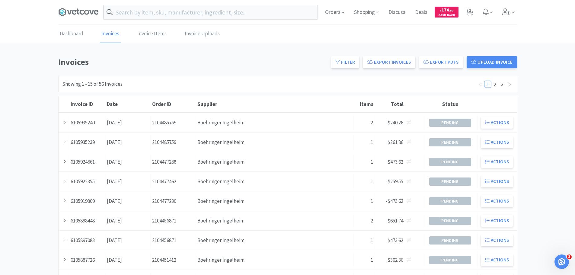
click at [130, 122] on div "Date [DATE]" at bounding box center [127, 122] width 45 height 15
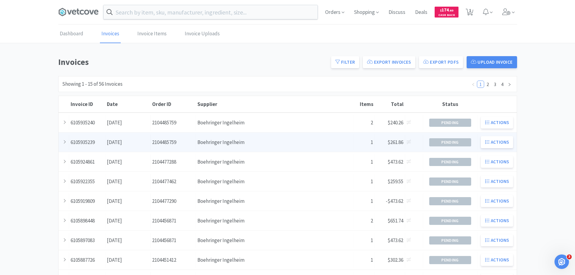
click at [137, 144] on div "Date [DATE]" at bounding box center [127, 142] width 45 height 15
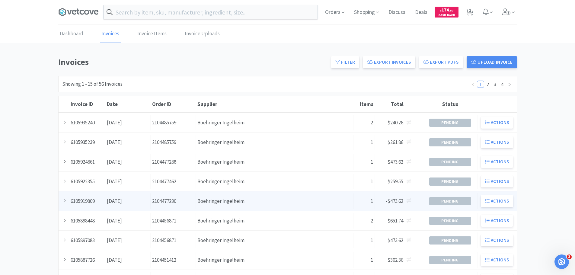
click at [281, 199] on div "Supplier Boehringer Ingelheim" at bounding box center [275, 200] width 158 height 15
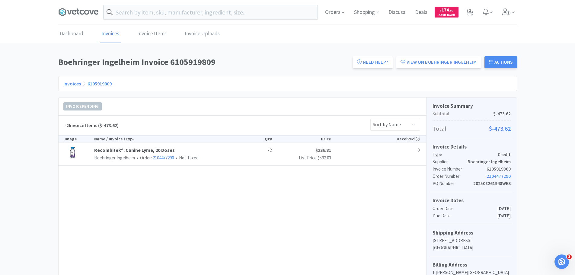
scroll to position [64, 0]
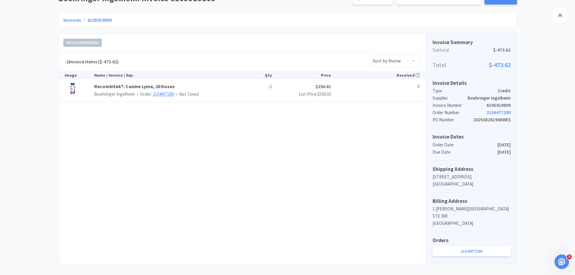
click at [169, 93] on link "2104477290" at bounding box center [163, 94] width 21 height 6
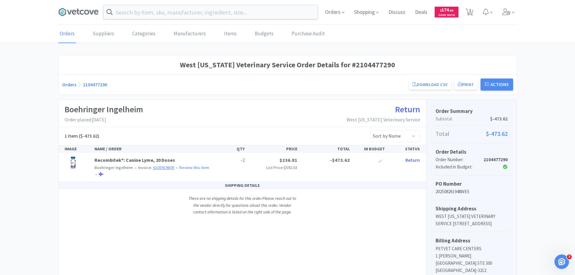
click at [160, 167] on link "6105919809" at bounding box center [163, 167] width 21 height 5
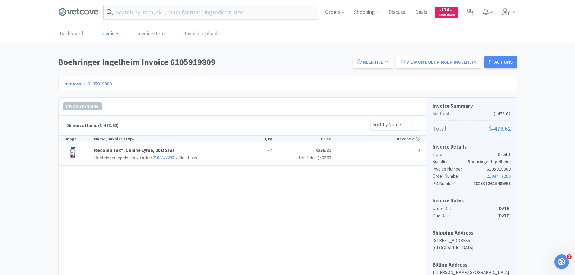
click at [162, 158] on link "2104477290" at bounding box center [163, 158] width 21 height 6
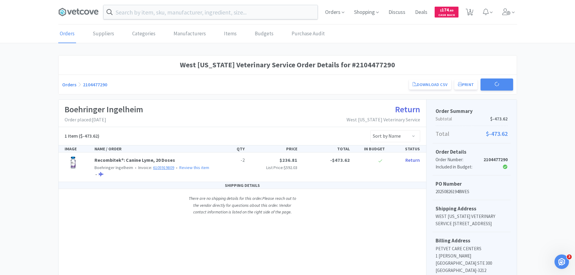
click at [159, 167] on link "6105919809" at bounding box center [163, 167] width 21 height 5
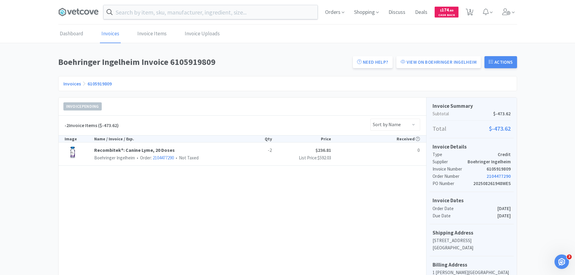
click at [97, 84] on link "6105919809" at bounding box center [99, 84] width 24 height 6
click at [108, 85] on link "6105919809" at bounding box center [99, 84] width 24 height 6
